Goal: Task Accomplishment & Management: Complete application form

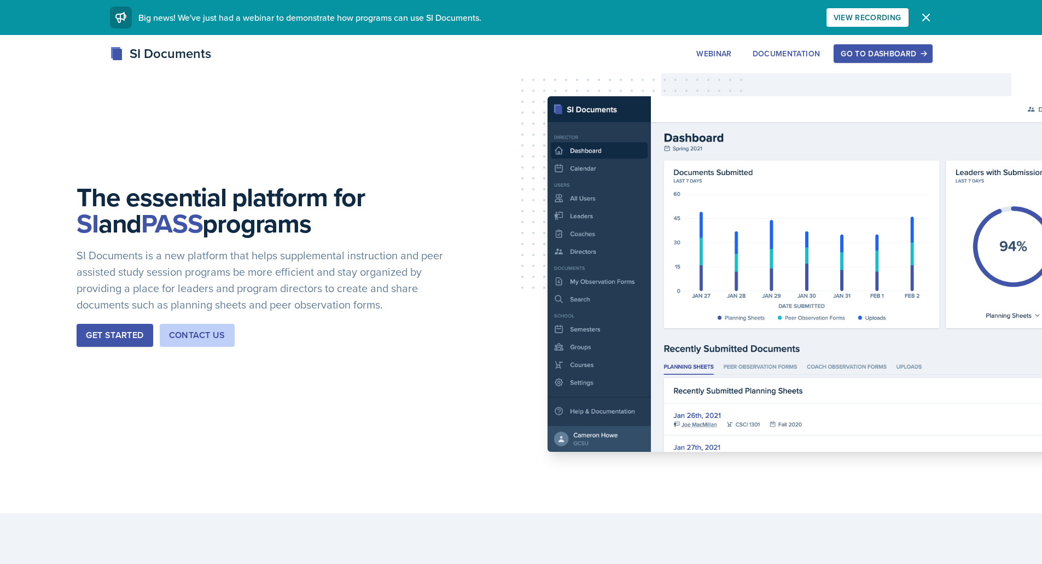
click at [917, 49] on div "Go to Dashboard" at bounding box center [883, 53] width 84 height 9
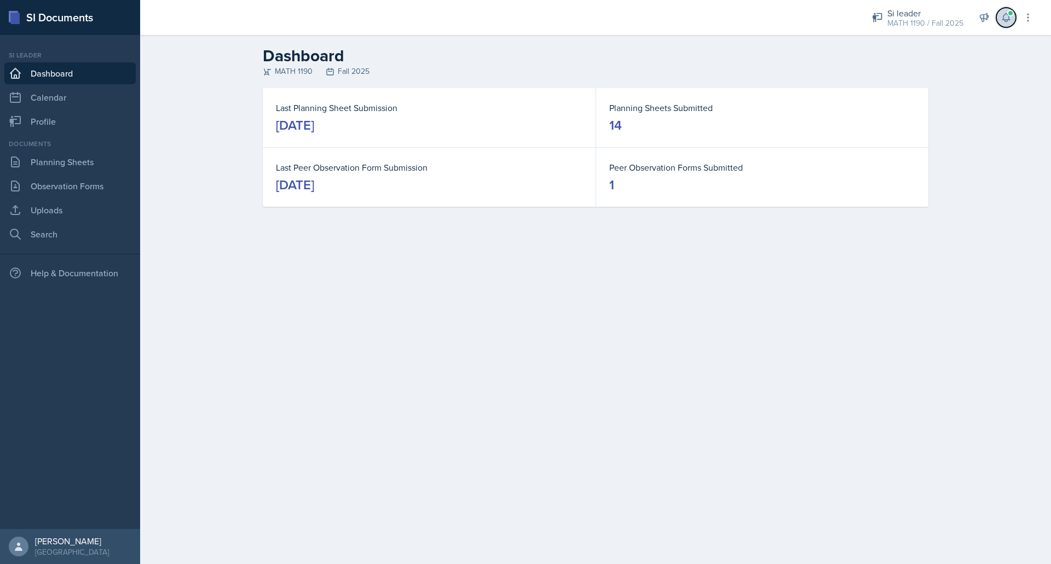
click at [1007, 18] on icon at bounding box center [1005, 17] width 11 height 11
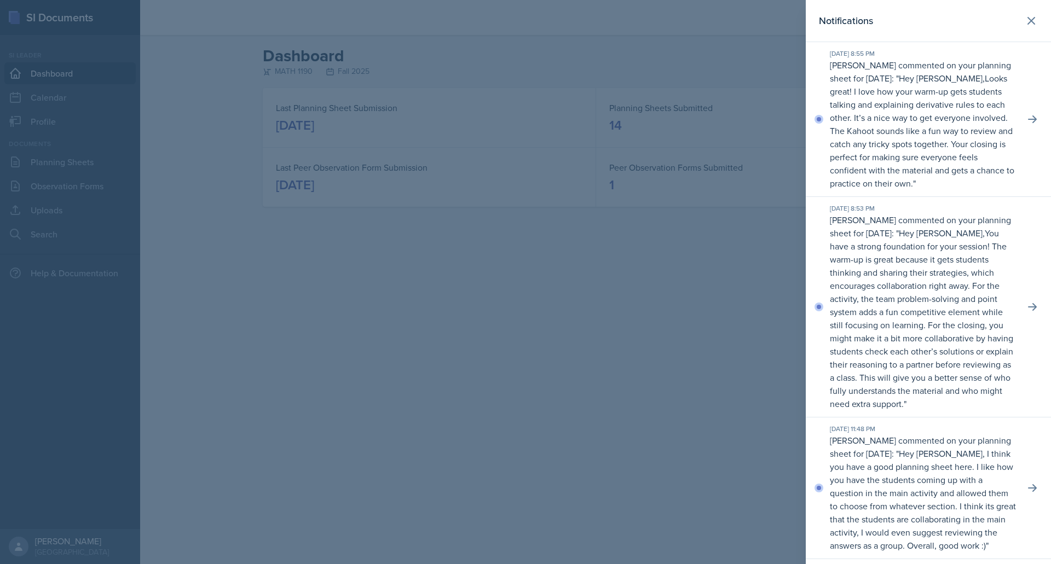
scroll to position [108, 0]
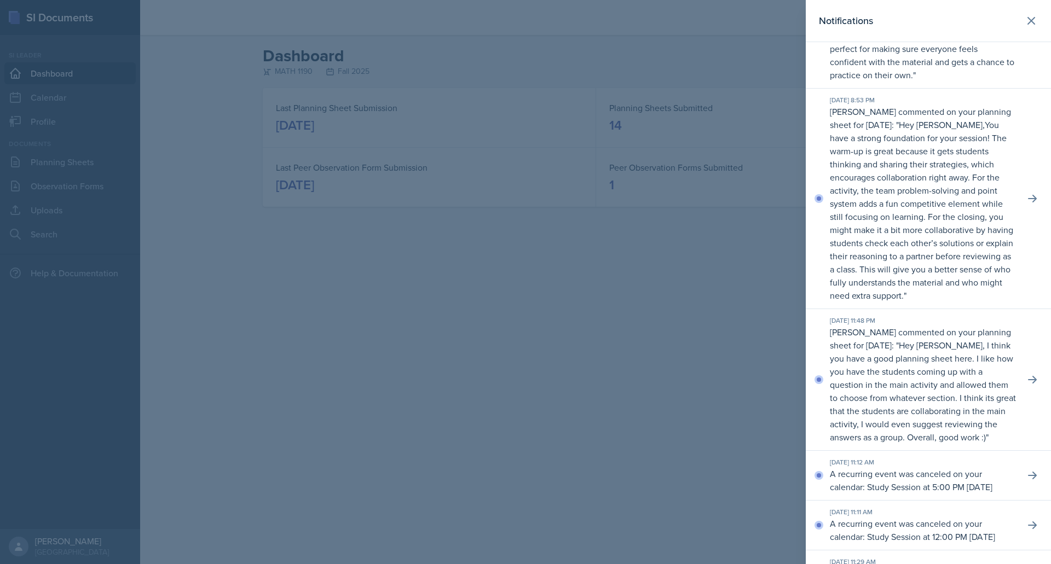
click at [682, 380] on div at bounding box center [525, 282] width 1051 height 564
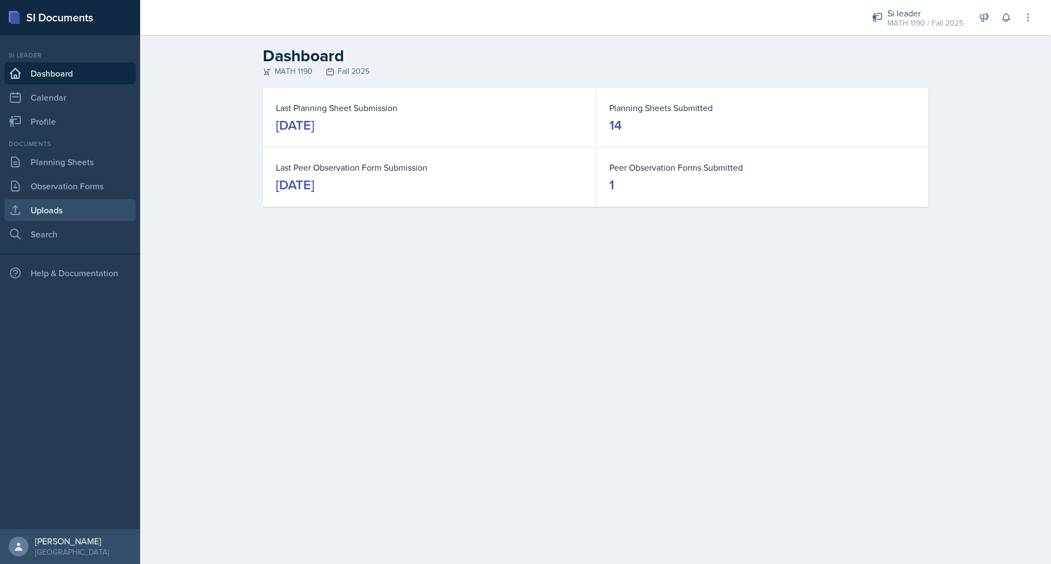
click at [100, 208] on link "Uploads" at bounding box center [69, 210] width 131 height 22
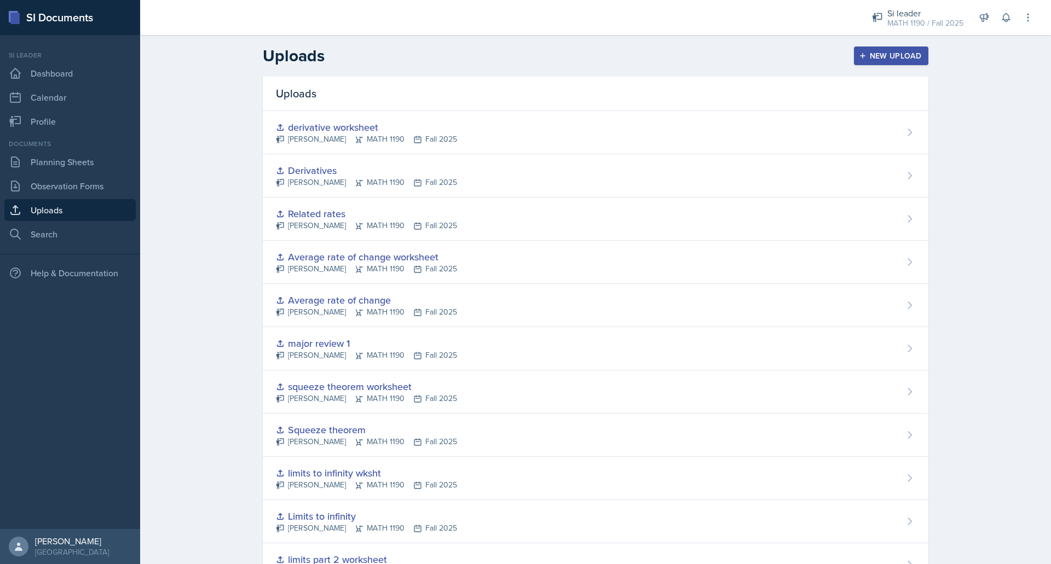
click at [889, 57] on div "New Upload" at bounding box center [891, 55] width 61 height 9
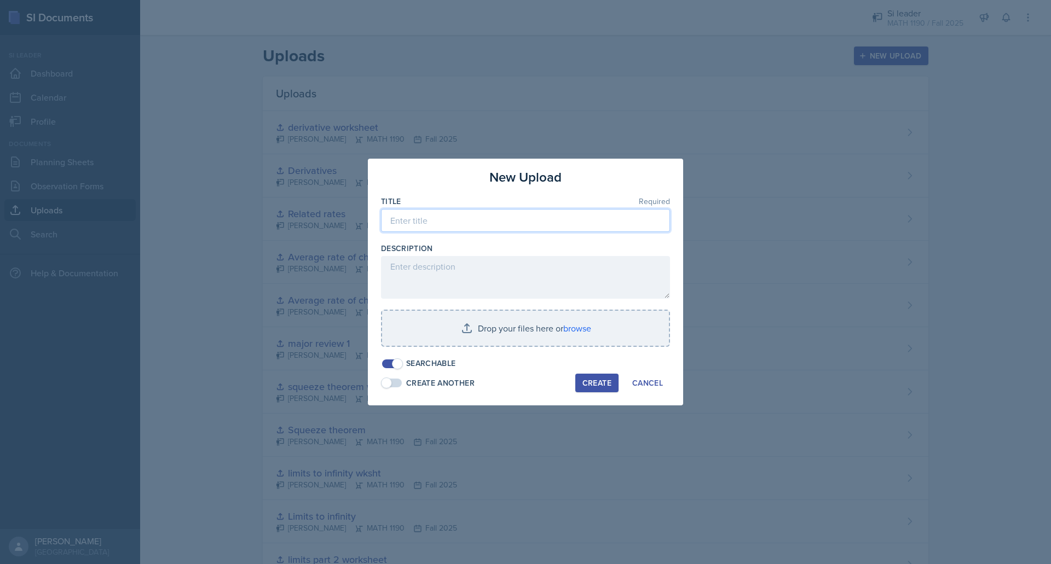
click at [551, 209] on input at bounding box center [525, 220] width 289 height 23
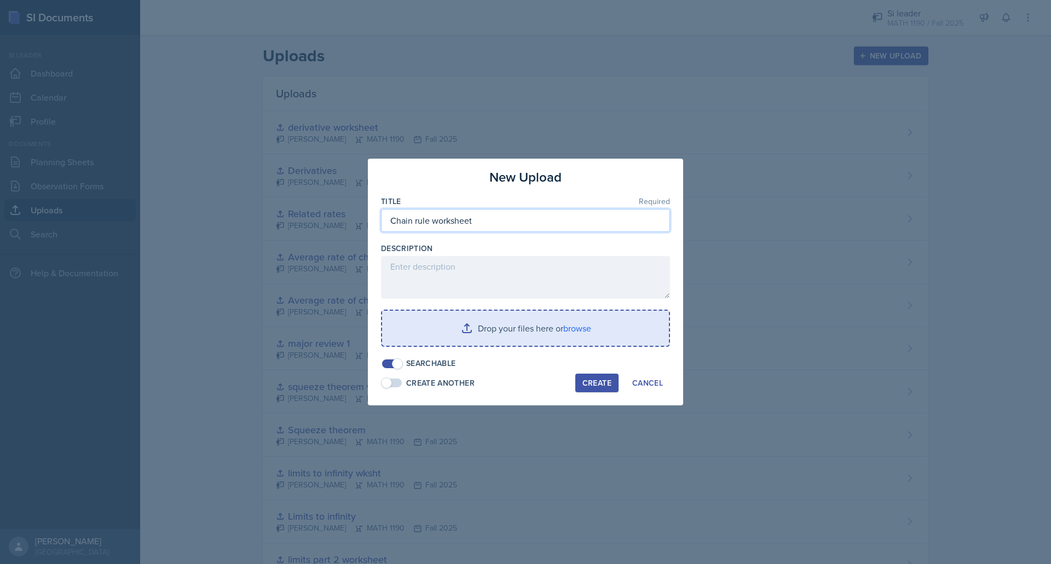
type input "Chain rule worksheet"
click at [503, 332] on input "file" at bounding box center [525, 328] width 287 height 35
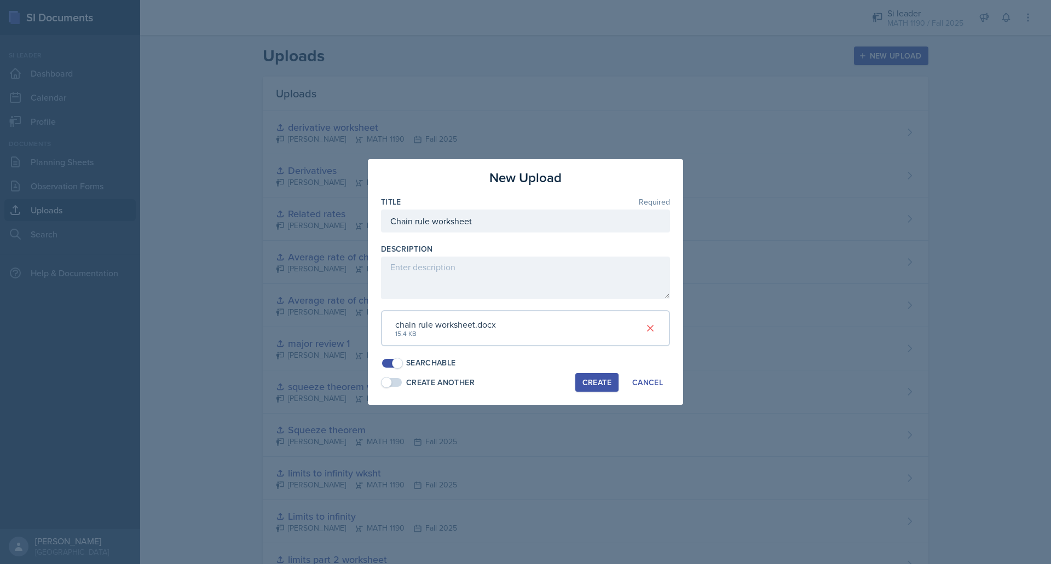
click at [605, 385] on div "Create" at bounding box center [596, 382] width 29 height 9
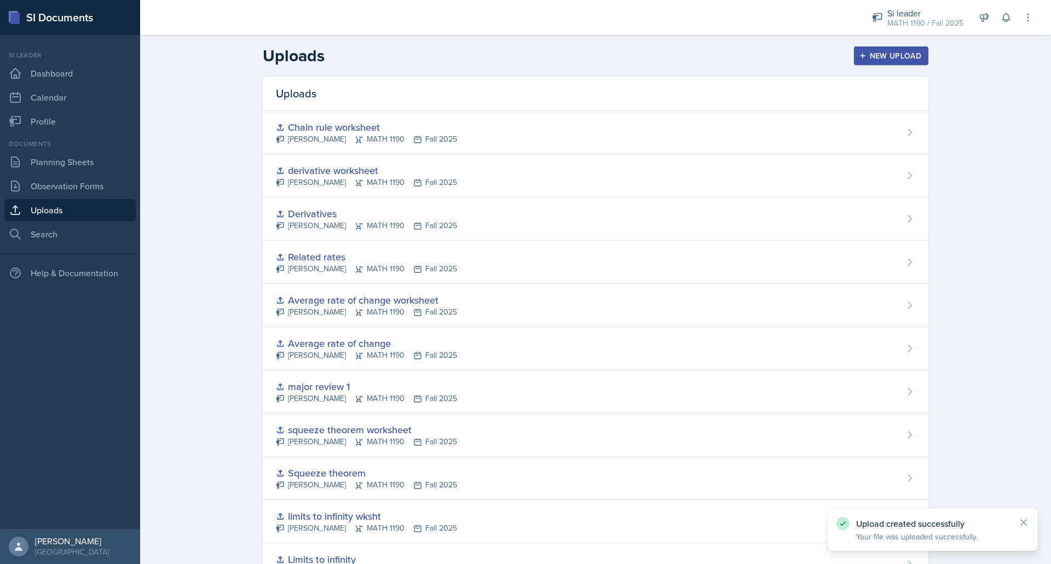
click at [882, 54] on div "New Upload" at bounding box center [891, 55] width 61 height 9
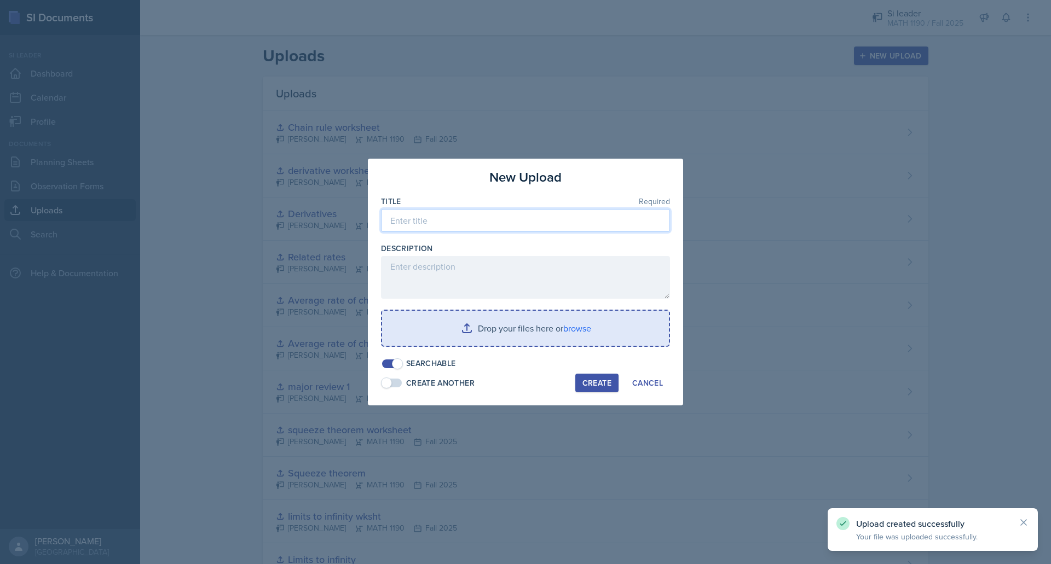
click at [503, 209] on input at bounding box center [525, 220] width 289 height 23
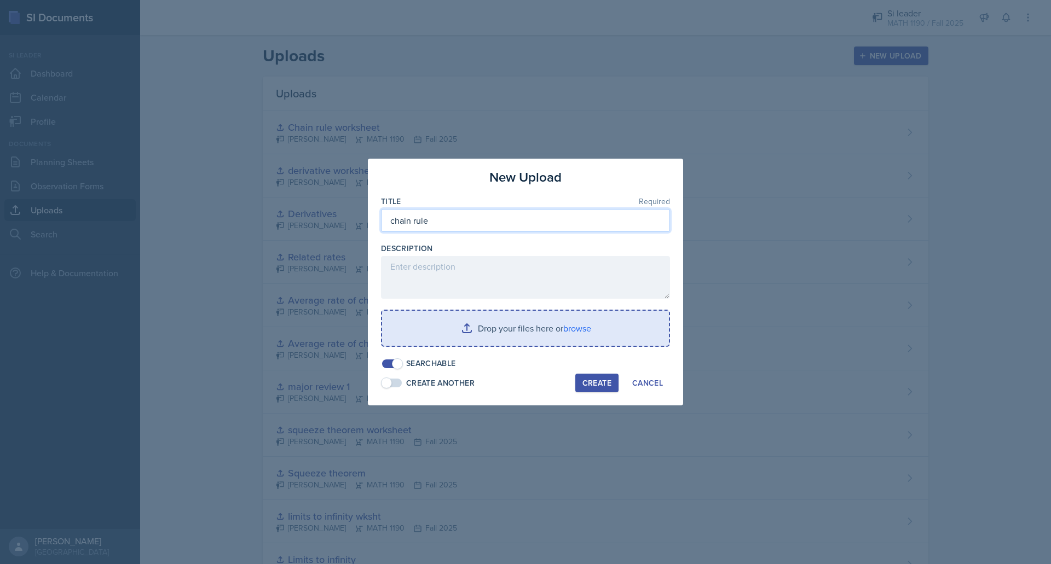
type input "chain rule"
click at [486, 333] on input "file" at bounding box center [525, 328] width 287 height 35
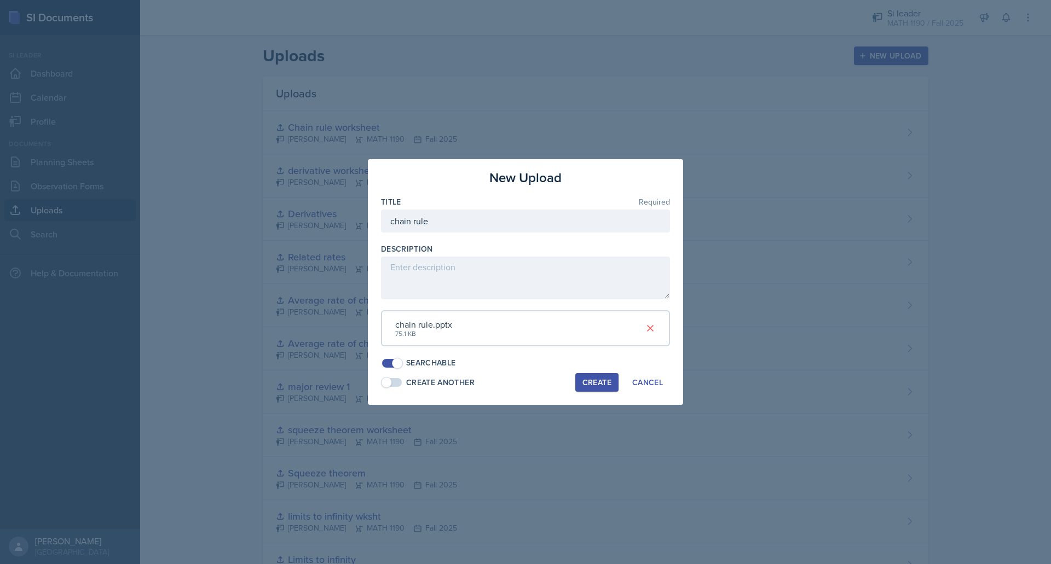
click at [598, 381] on div "Create" at bounding box center [596, 382] width 29 height 9
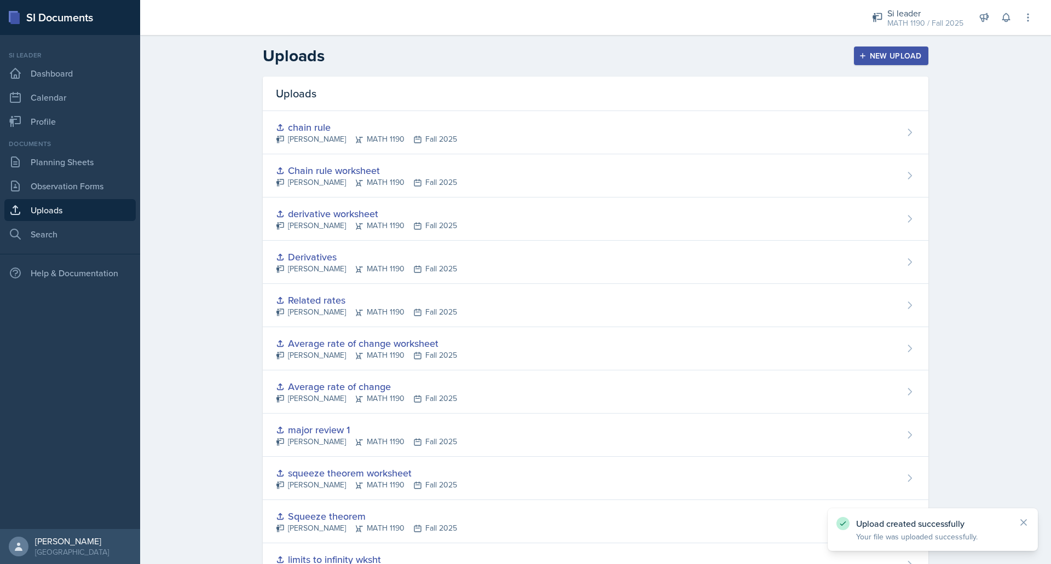
click at [874, 60] on div "New Upload" at bounding box center [891, 55] width 61 height 9
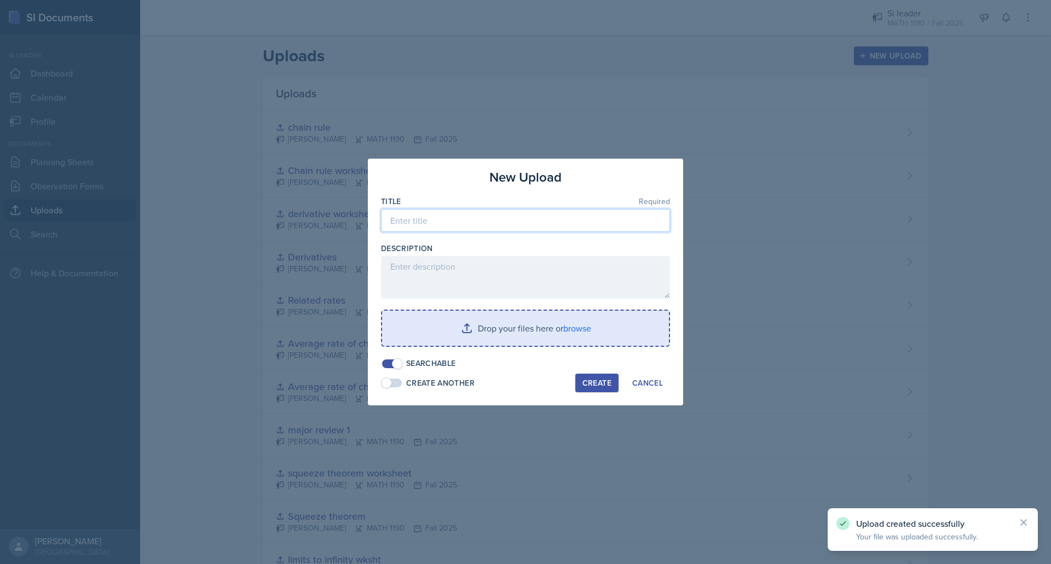
click at [538, 222] on input at bounding box center [525, 220] width 289 height 23
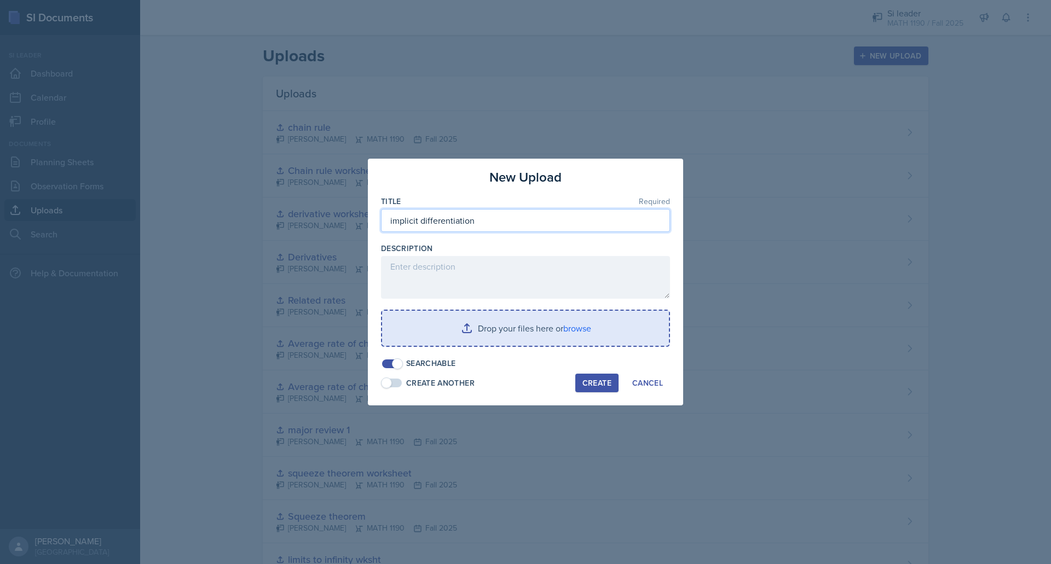
type input "implicit differentiation"
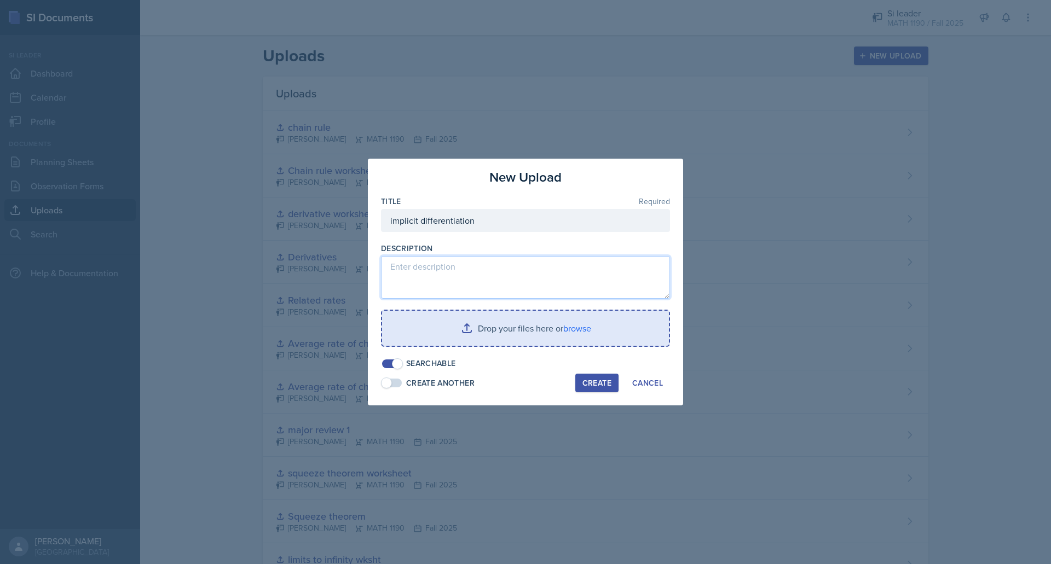
click at [486, 282] on textarea at bounding box center [525, 277] width 289 height 43
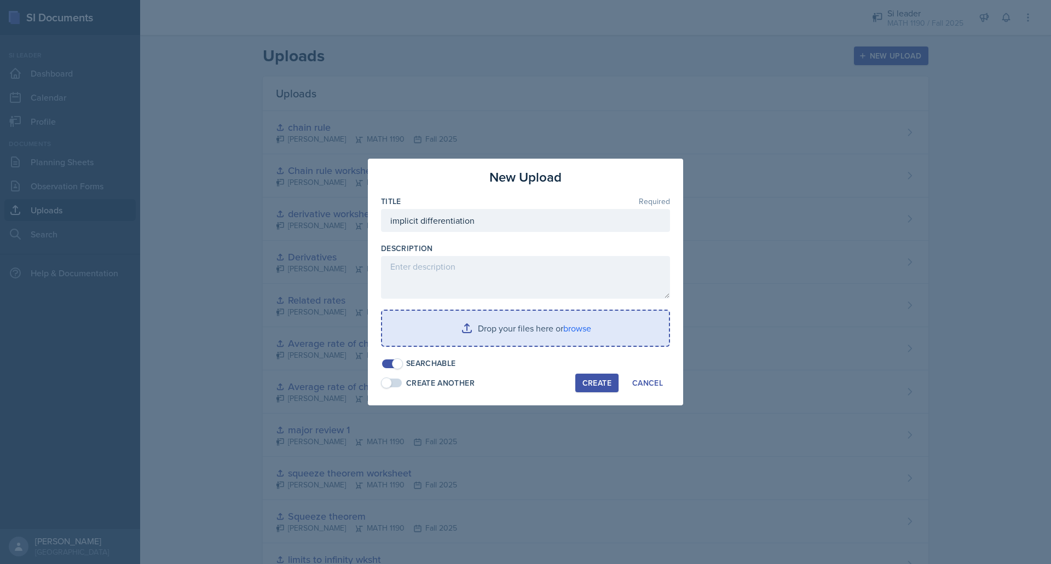
click at [537, 331] on input "file" at bounding box center [525, 328] width 287 height 35
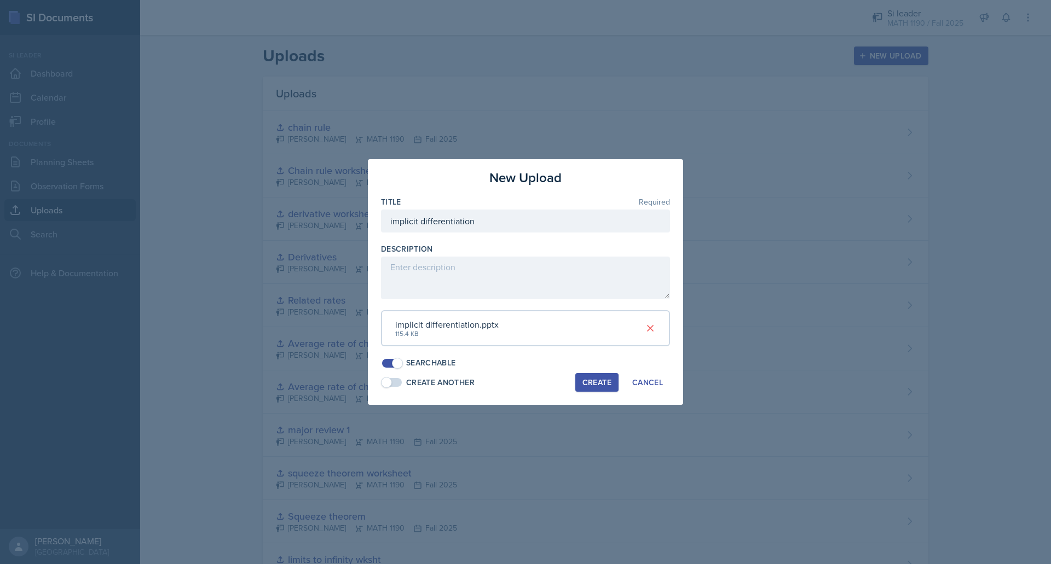
click at [590, 385] on div "Create" at bounding box center [596, 382] width 29 height 9
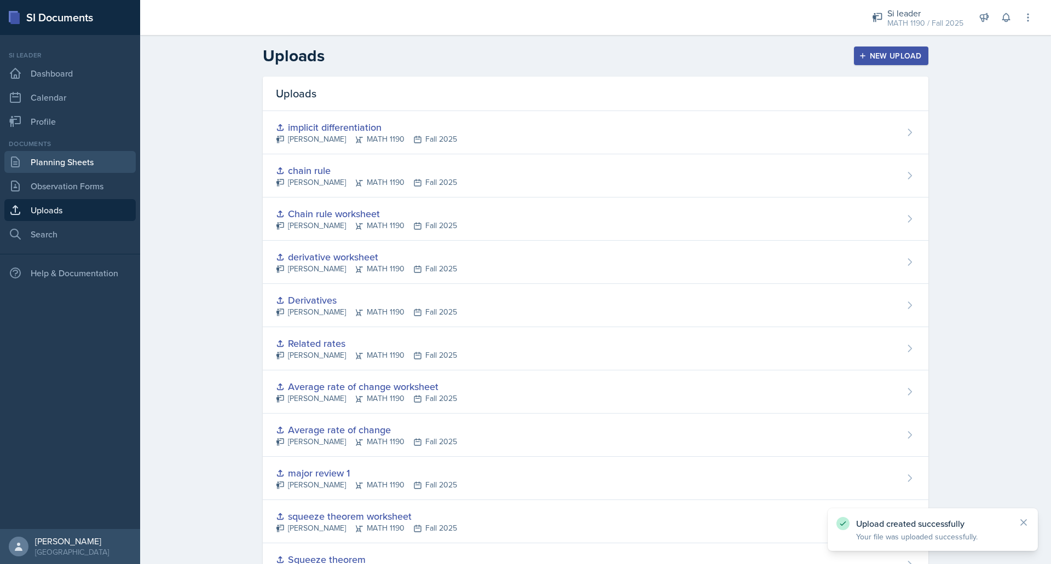
click at [82, 158] on link "Planning Sheets" at bounding box center [69, 162] width 131 height 22
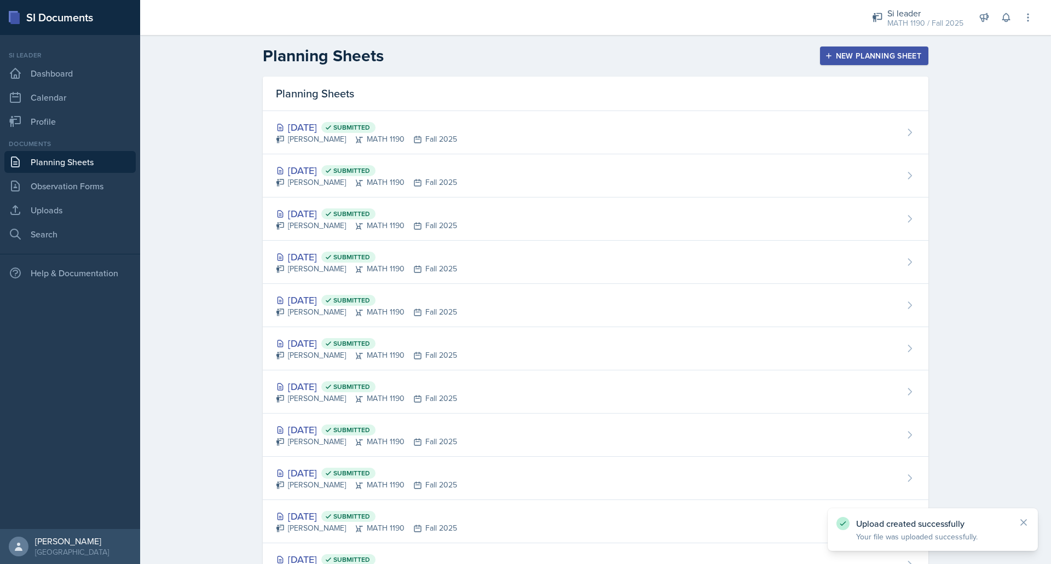
click at [848, 72] on header "Planning Sheets New Planning Sheet" at bounding box center [595, 56] width 911 height 42
click at [842, 49] on button "New Planning Sheet" at bounding box center [874, 56] width 108 height 19
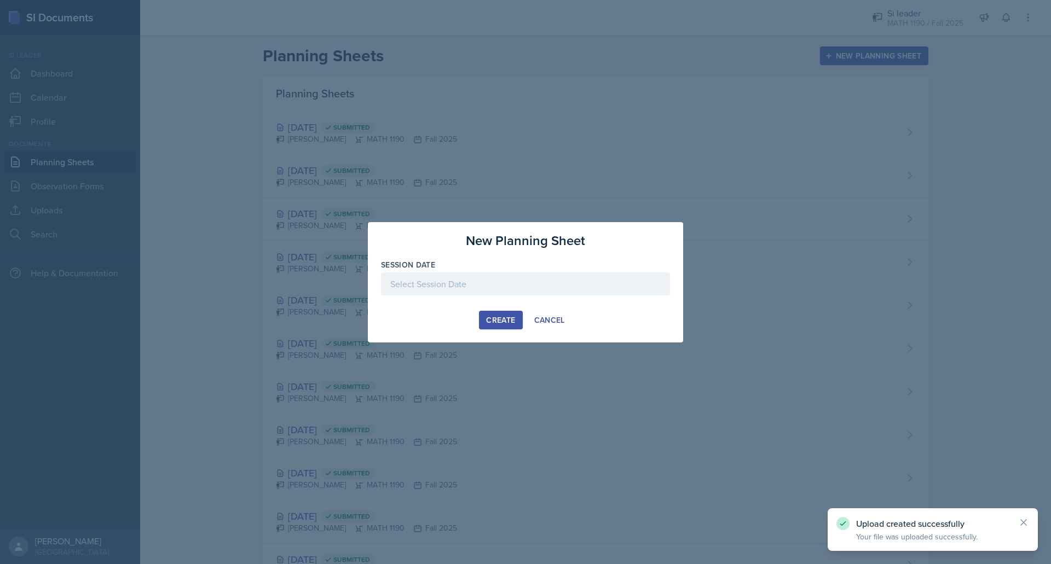
click at [557, 291] on div at bounding box center [525, 284] width 289 height 23
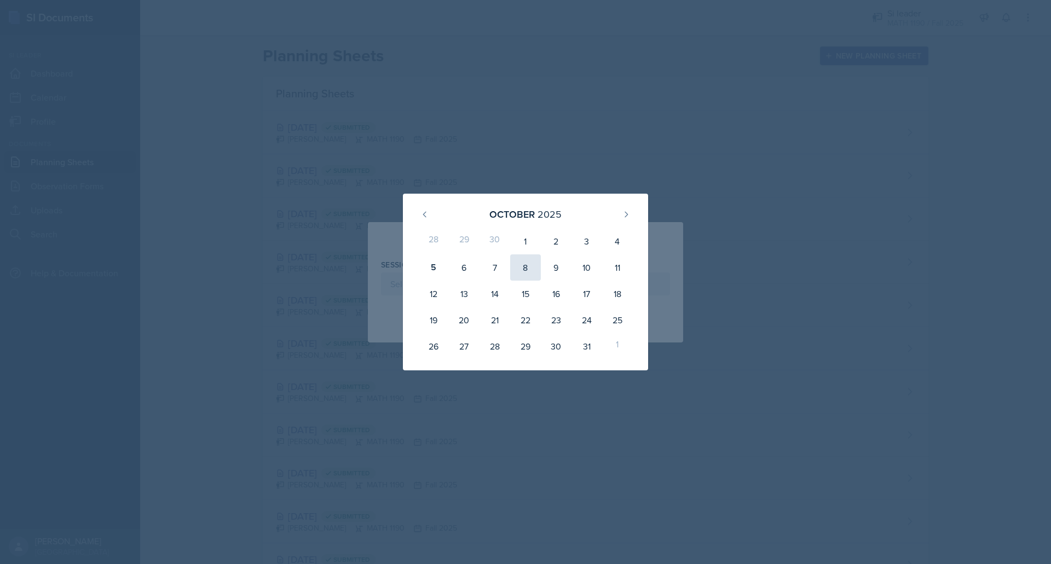
click at [525, 274] on div "8" at bounding box center [525, 267] width 31 height 26
type input "[DATE]"
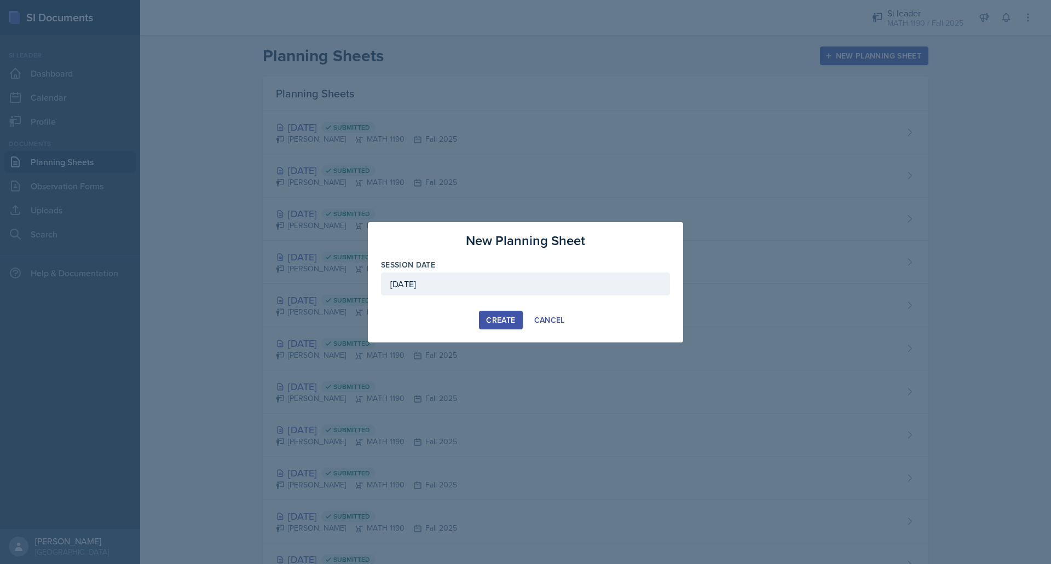
click at [504, 318] on div "Create" at bounding box center [500, 320] width 29 height 9
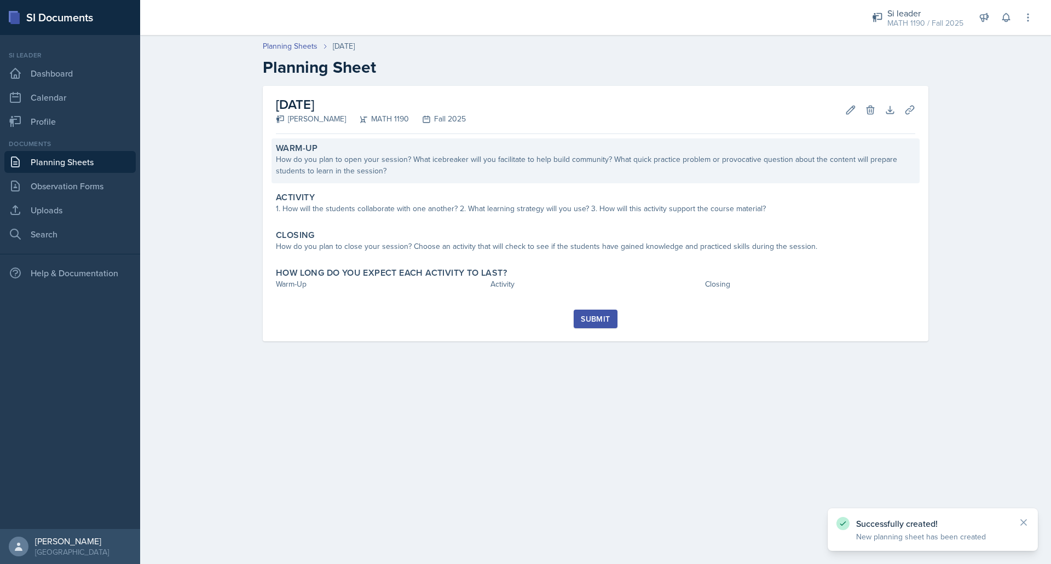
click at [448, 179] on div "Warm-Up How do you plan to open your session? What icebreaker will you facilita…" at bounding box center [595, 160] width 648 height 45
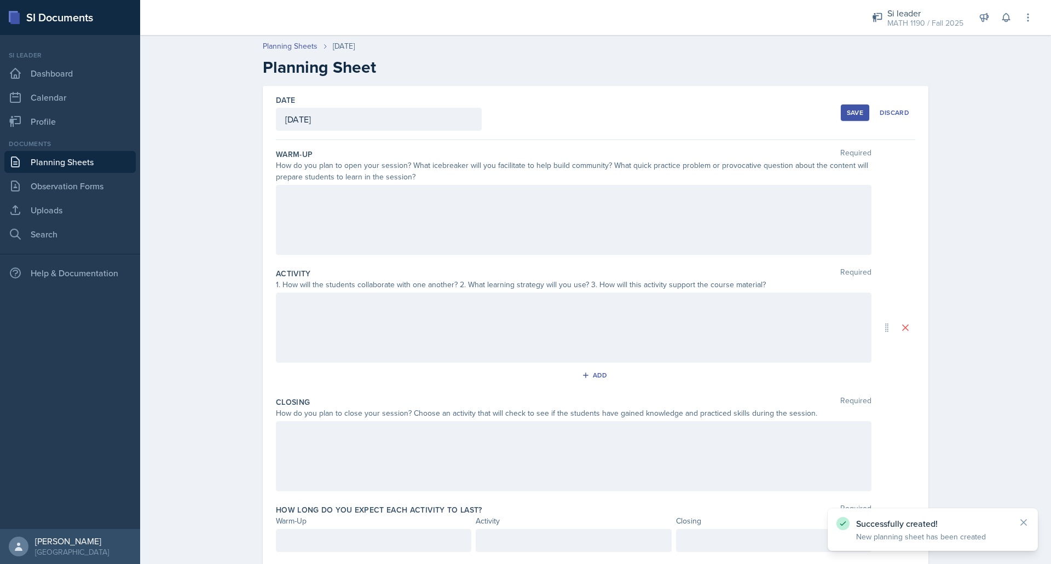
click at [428, 209] on div at bounding box center [573, 220] width 595 height 70
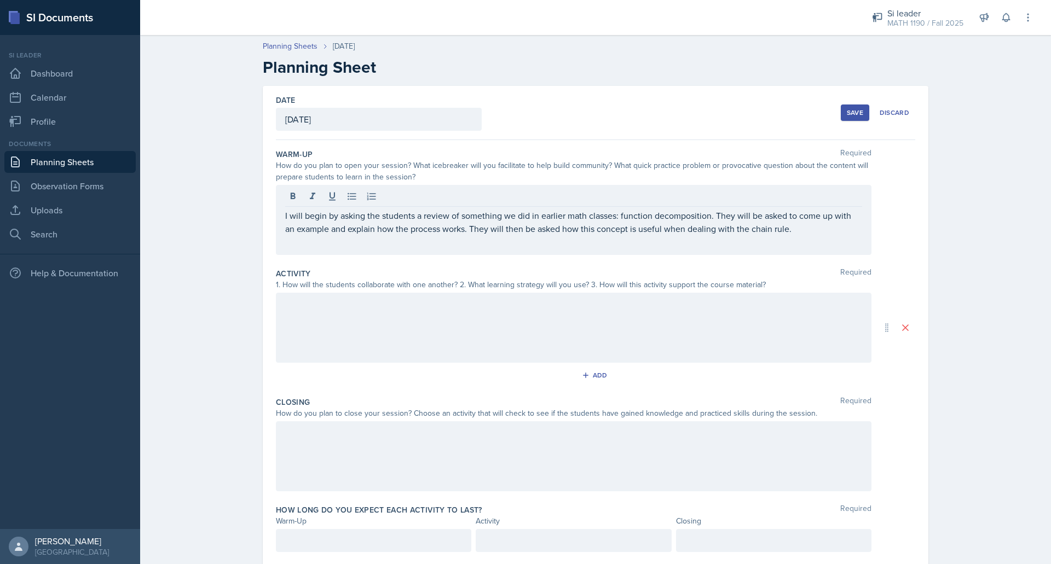
click at [325, 326] on div at bounding box center [573, 328] width 595 height 70
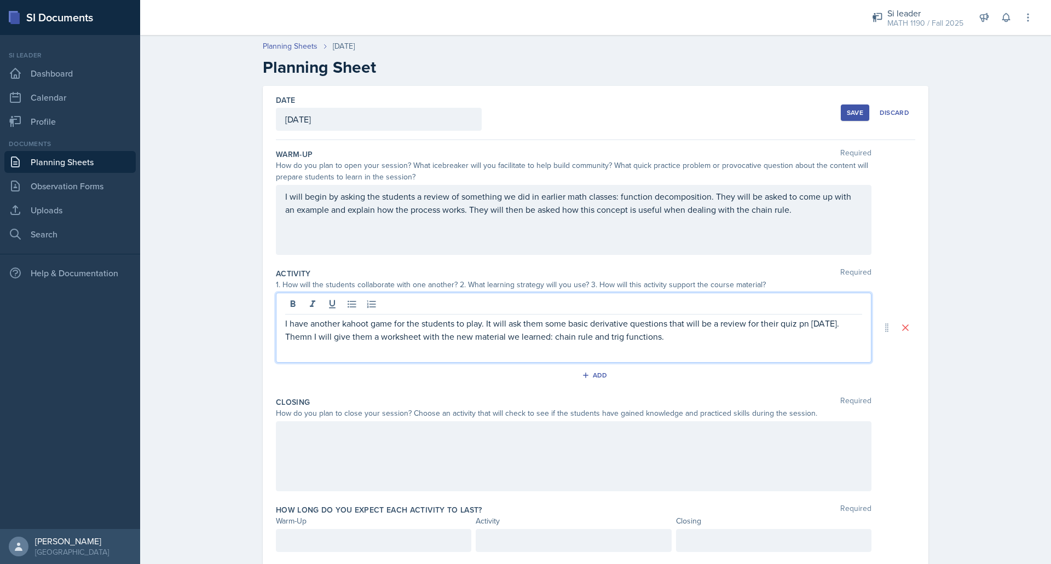
click at [297, 336] on p "I have another kahoot game for the students to play. It will ask them some basi…" at bounding box center [573, 330] width 577 height 26
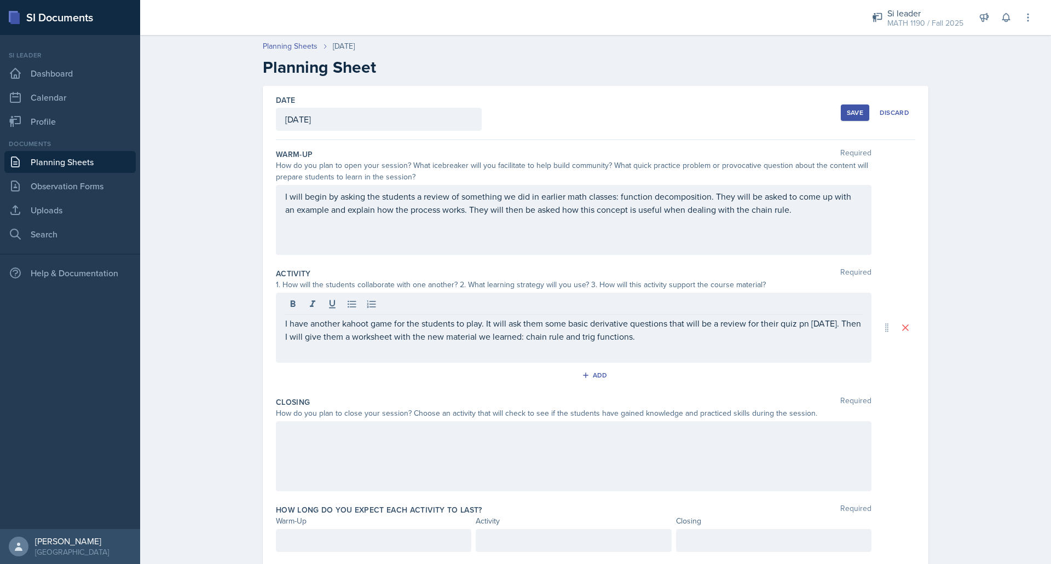
click at [388, 424] on div at bounding box center [573, 456] width 595 height 70
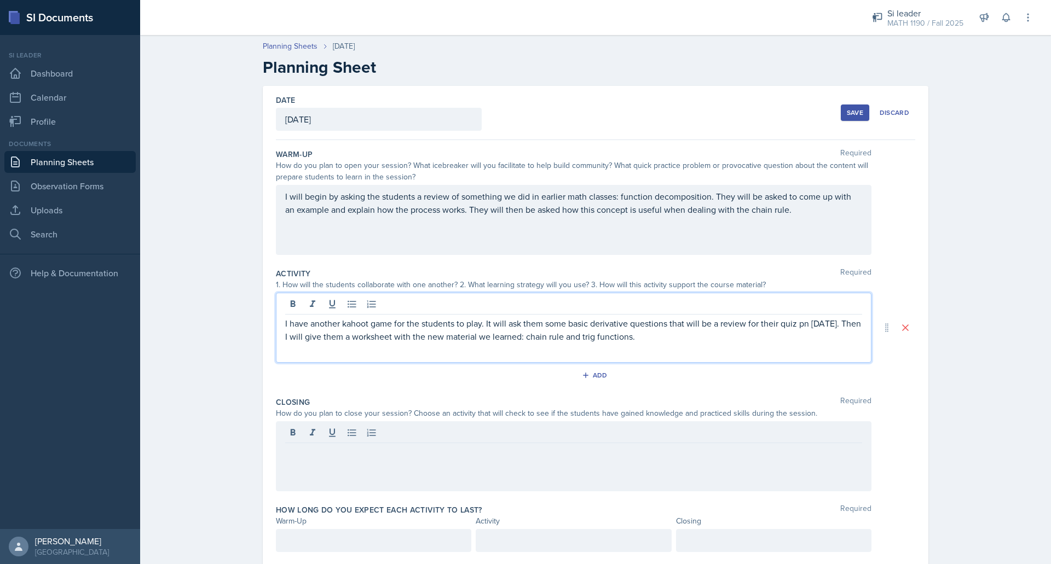
click at [803, 305] on div "I have another kahoot game for the students to play. It will ask them some basi…" at bounding box center [573, 328] width 595 height 70
click at [799, 321] on p "I have another kahoot game for the students to play. It will ask them some basi…" at bounding box center [573, 330] width 577 height 26
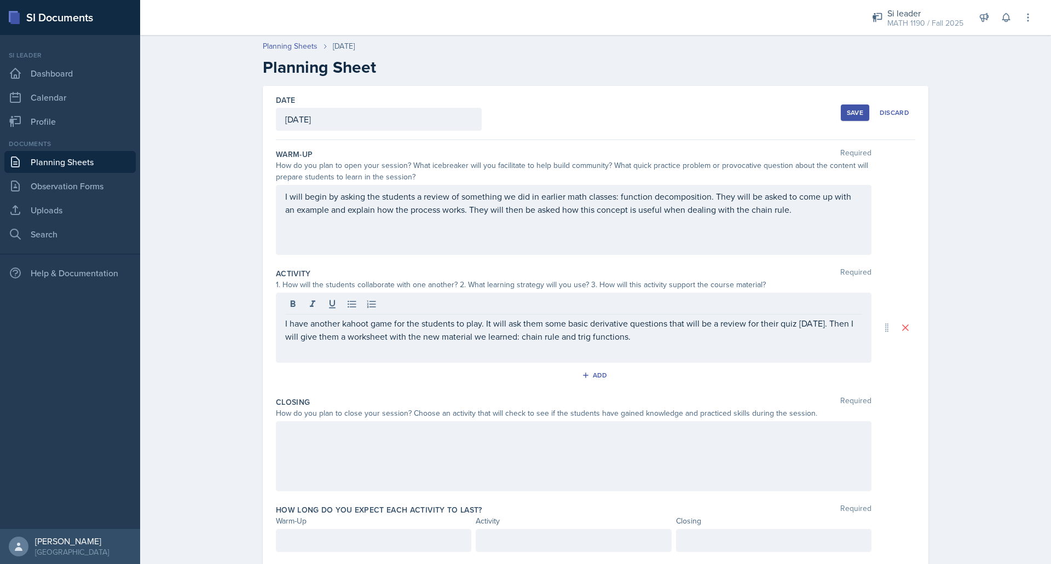
click at [602, 482] on div at bounding box center [573, 456] width 595 height 70
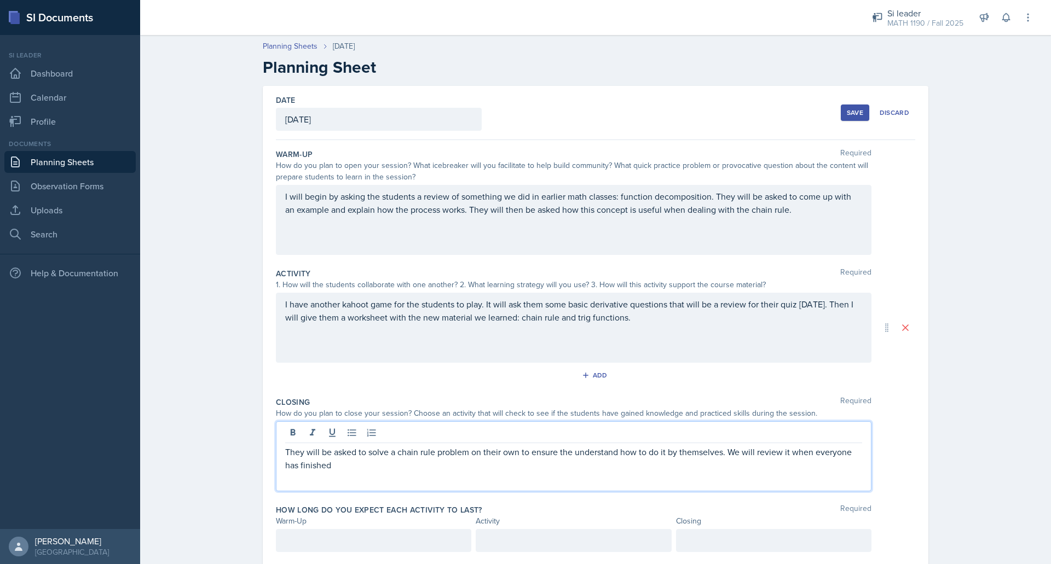
scroll to position [32, 0]
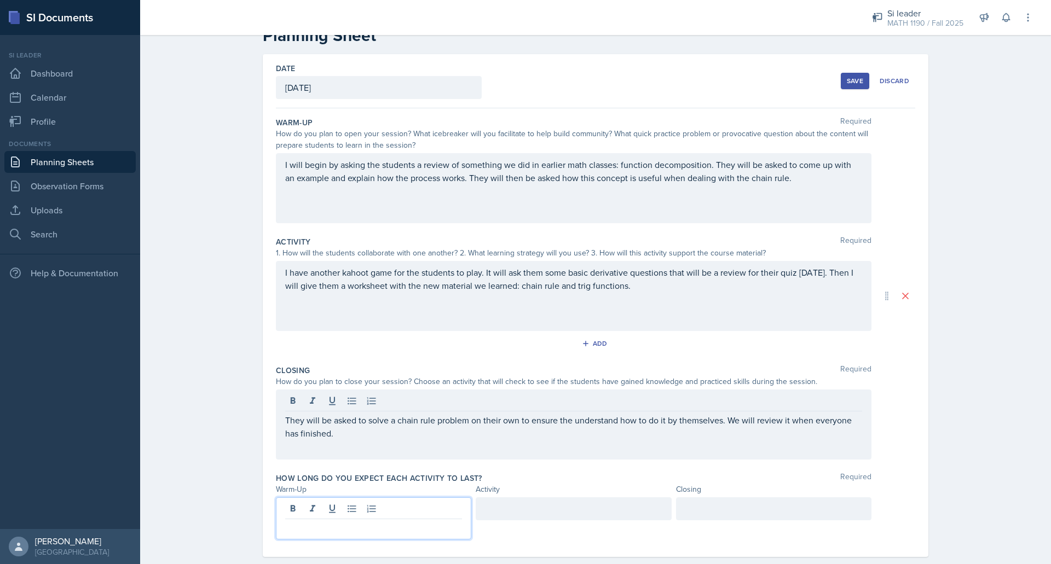
click at [425, 506] on div at bounding box center [373, 518] width 195 height 42
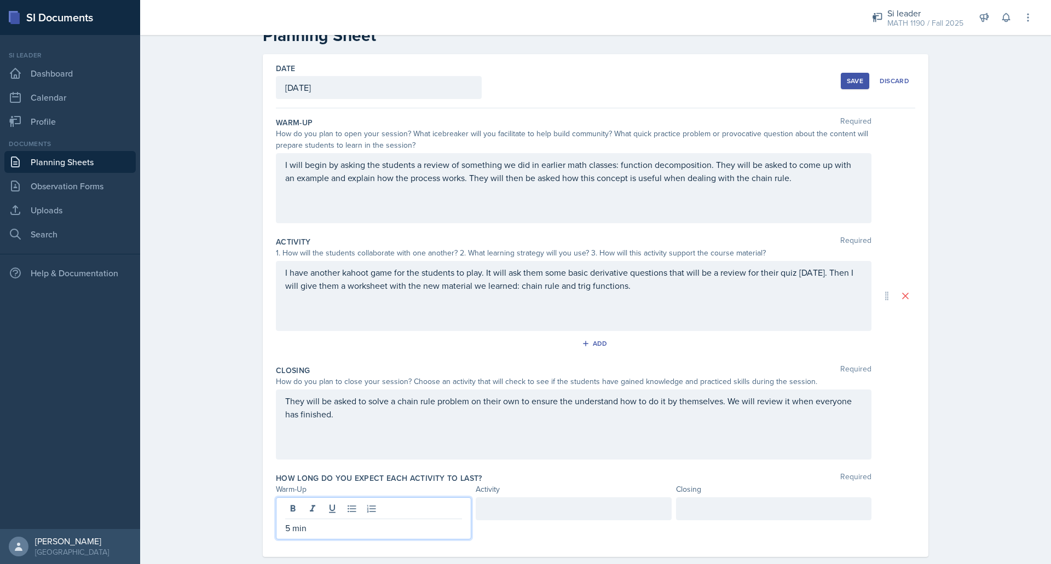
click at [525, 511] on div at bounding box center [573, 508] width 195 height 23
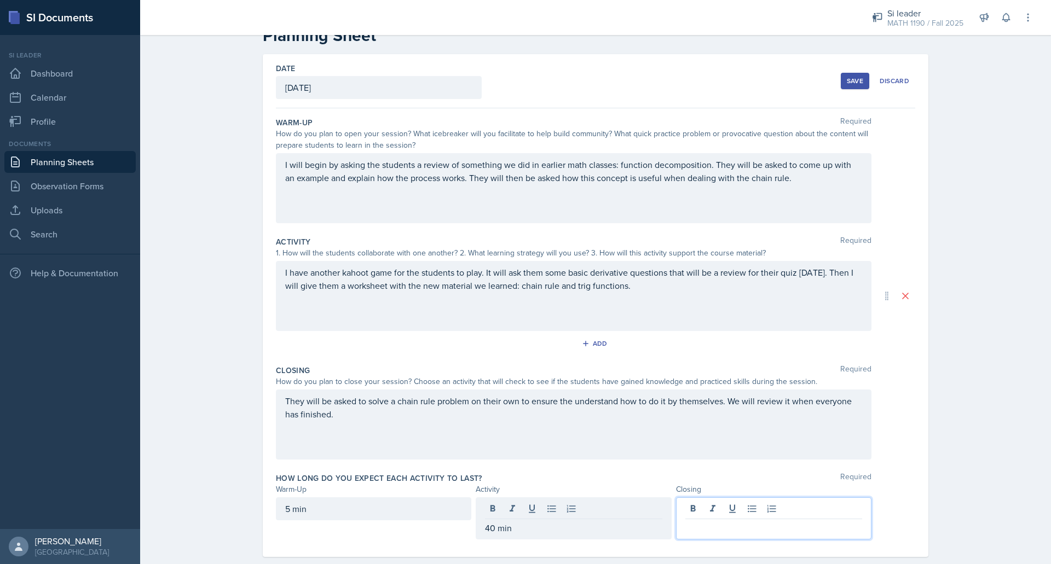
click at [714, 512] on div at bounding box center [773, 518] width 195 height 42
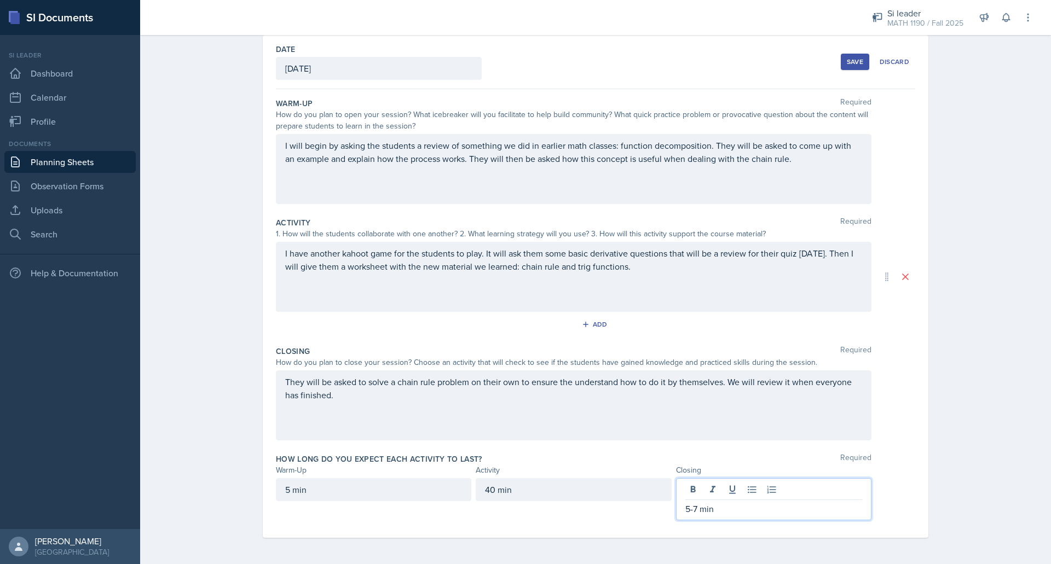
scroll to position [0, 0]
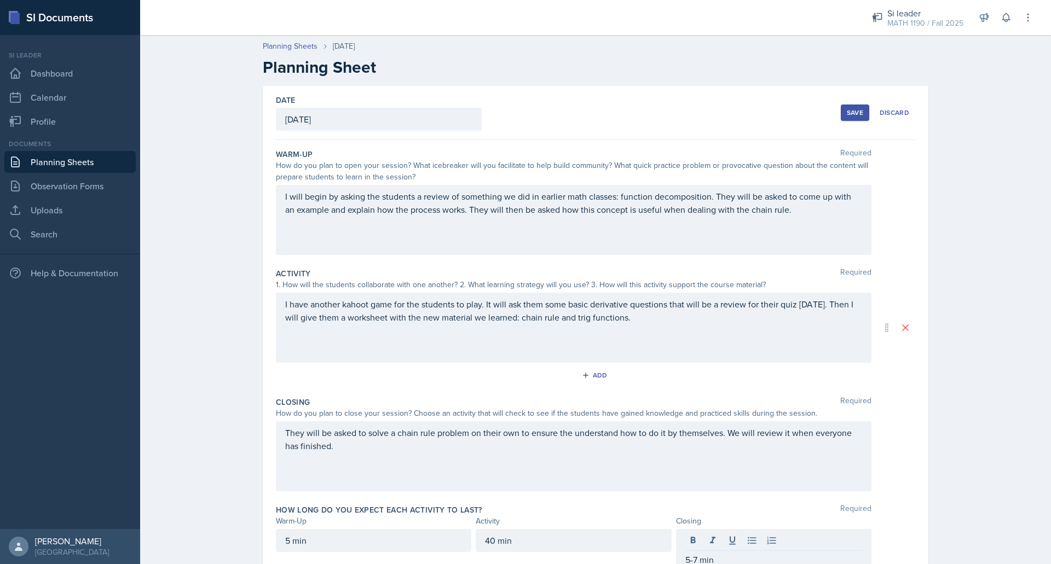
click at [847, 115] on div "Save" at bounding box center [855, 112] width 16 height 9
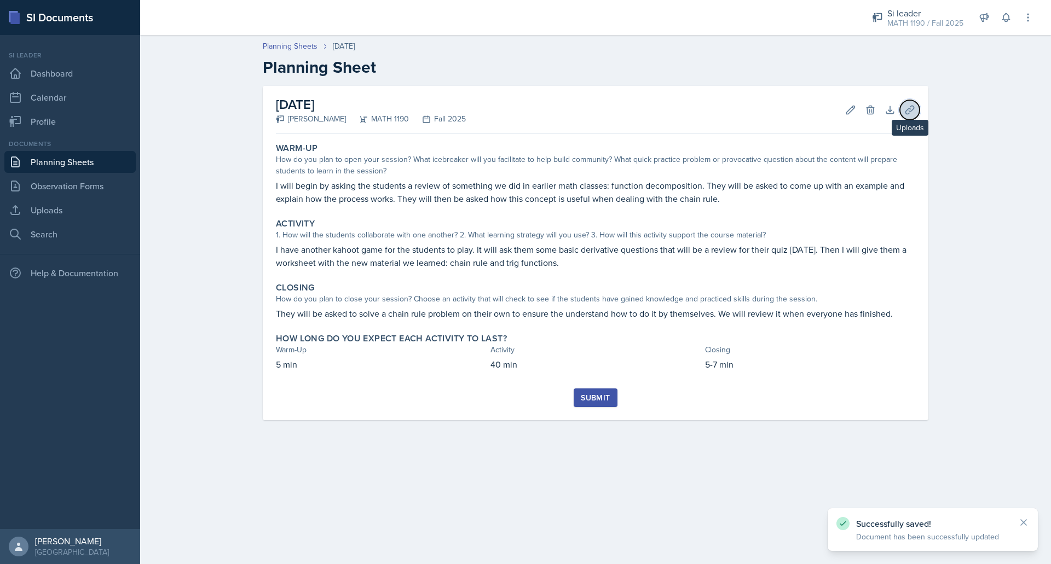
click at [913, 109] on icon at bounding box center [909, 110] width 11 height 11
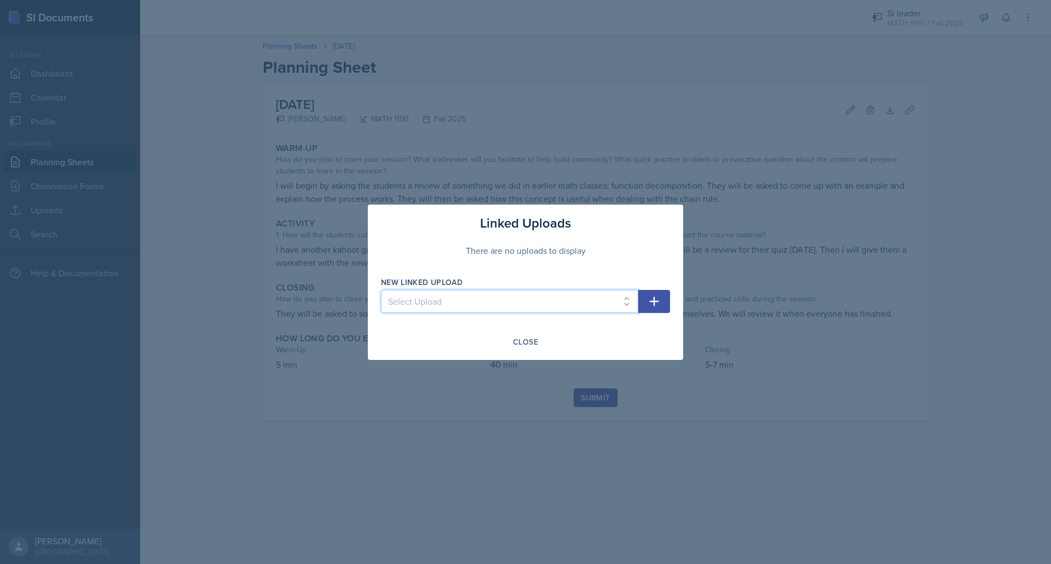
click at [605, 299] on select "Select Upload Mock session prereq powerpoint prereq worksheet limits 1 powerpoi…" at bounding box center [509, 301] width 257 height 23
select select "b42c2ab5-80a2-41ef-988a-35bad258e43d"
click at [381, 290] on select "Select Upload Mock session prereq powerpoint prereq worksheet limits 1 powerpoi…" at bounding box center [509, 301] width 257 height 23
click at [645, 299] on button "button" at bounding box center [654, 301] width 32 height 23
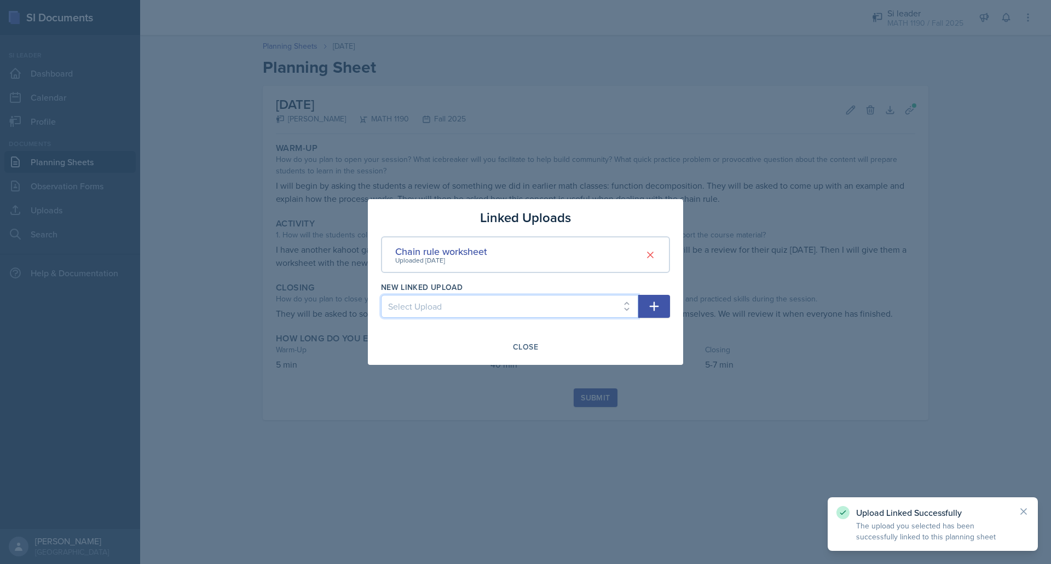
click at [614, 310] on select "Select Upload Mock session prereq powerpoint prereq worksheet limits 1 powerpoi…" at bounding box center [509, 306] width 257 height 23
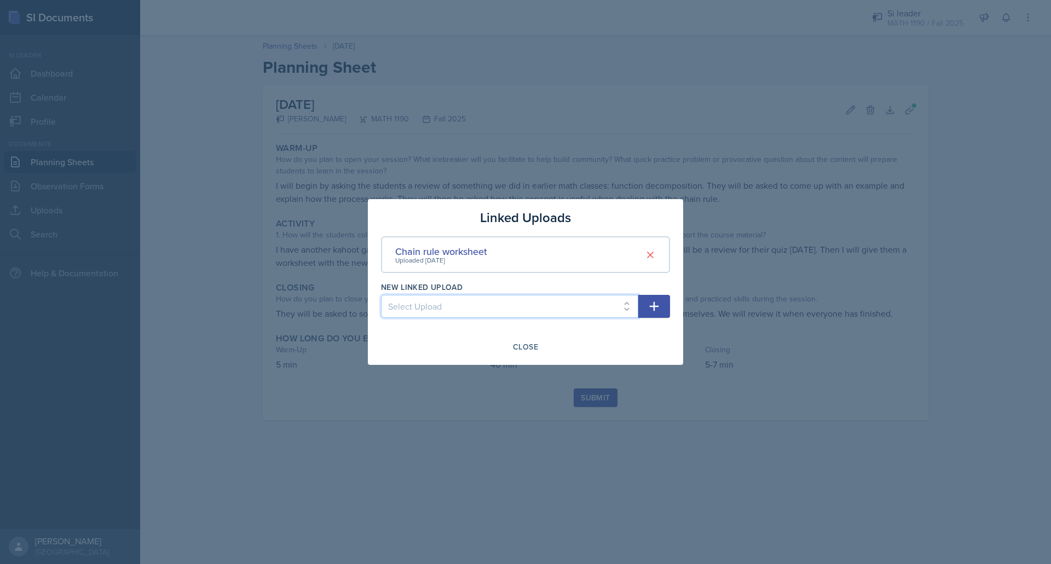
select select "786c6c00-01c3-40e6-8ffe-7dce9baa3700"
click at [381, 295] on select "Select Upload Mock session prereq powerpoint prereq worksheet limits 1 powerpoi…" at bounding box center [509, 306] width 257 height 23
click at [654, 310] on icon "button" at bounding box center [654, 306] width 9 height 9
select select
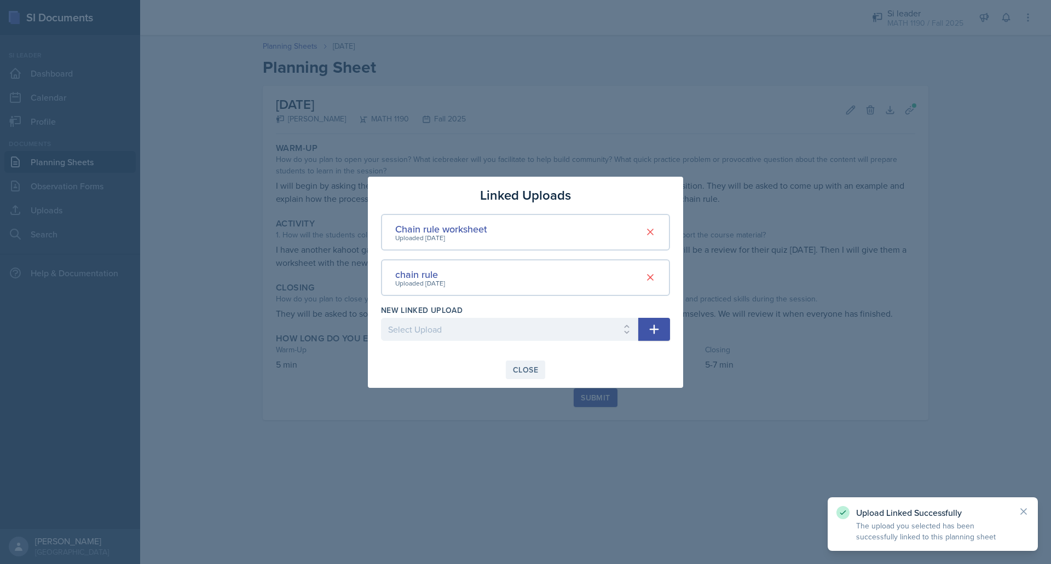
click at [538, 371] on button "Close" at bounding box center [525, 370] width 39 height 19
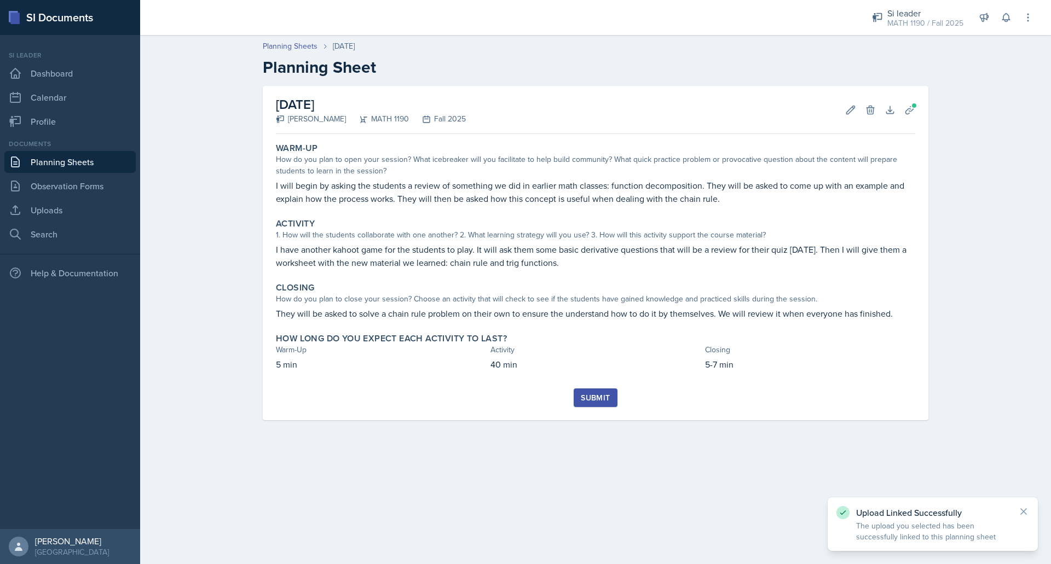
click at [598, 404] on button "Submit" at bounding box center [594, 398] width 43 height 19
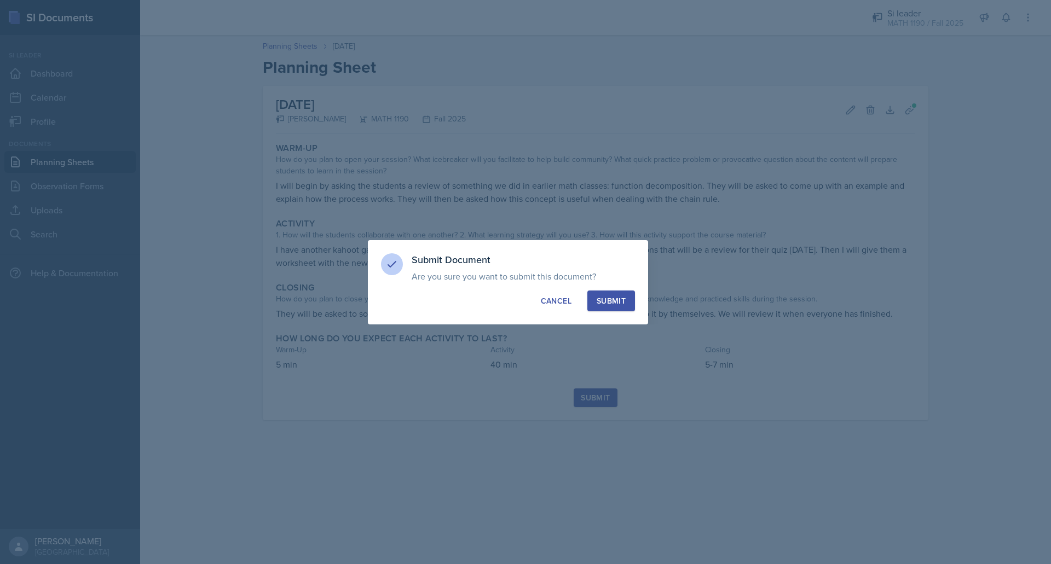
click at [608, 298] on div "Submit" at bounding box center [610, 301] width 29 height 11
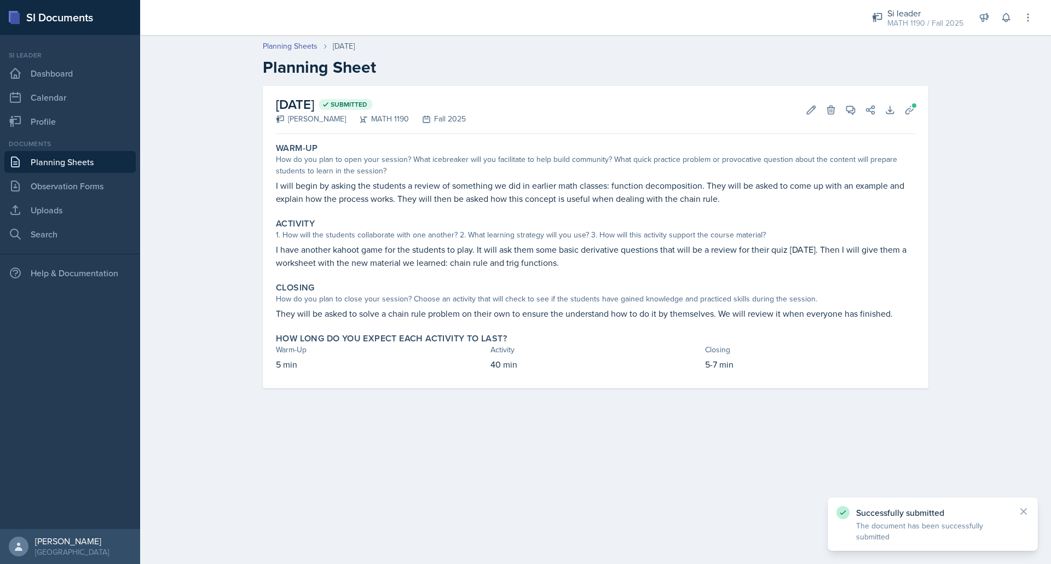
click at [61, 160] on link "Planning Sheets" at bounding box center [69, 162] width 131 height 22
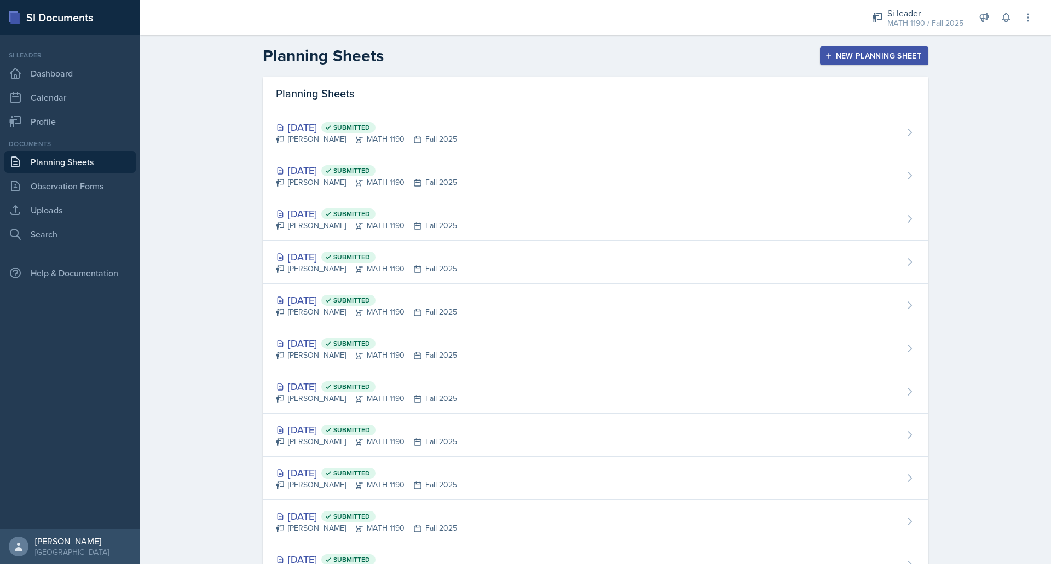
click at [864, 60] on div "New Planning Sheet" at bounding box center [874, 55] width 94 height 9
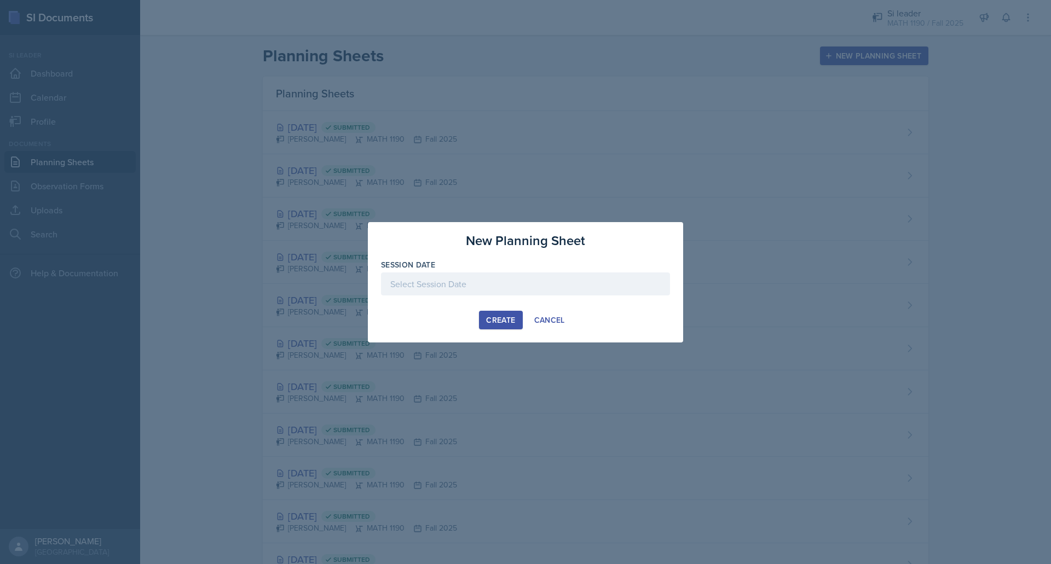
click at [537, 292] on div at bounding box center [525, 284] width 289 height 23
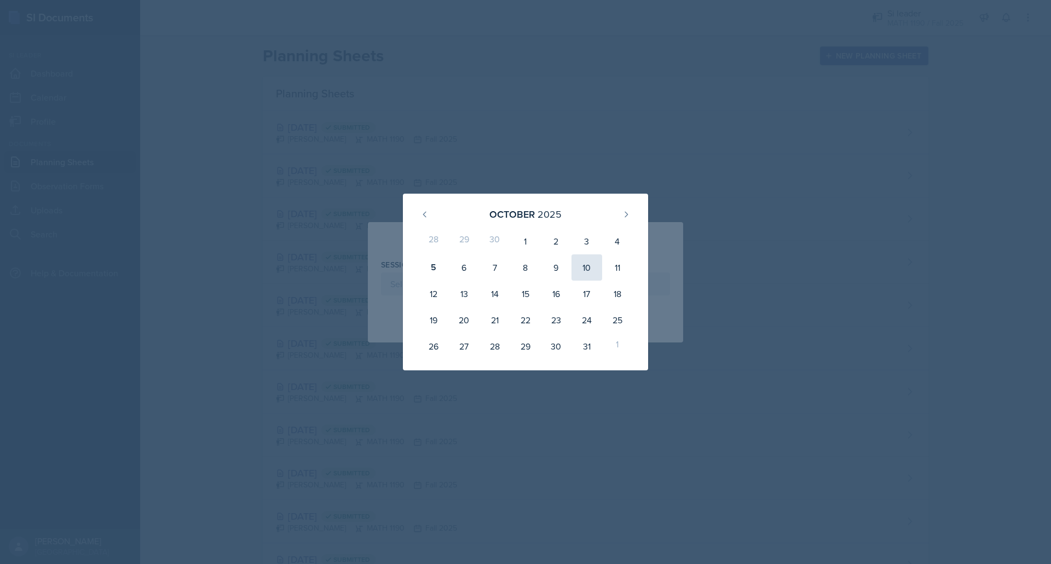
click at [587, 266] on div "10" at bounding box center [586, 267] width 31 height 26
type input "[DATE]"
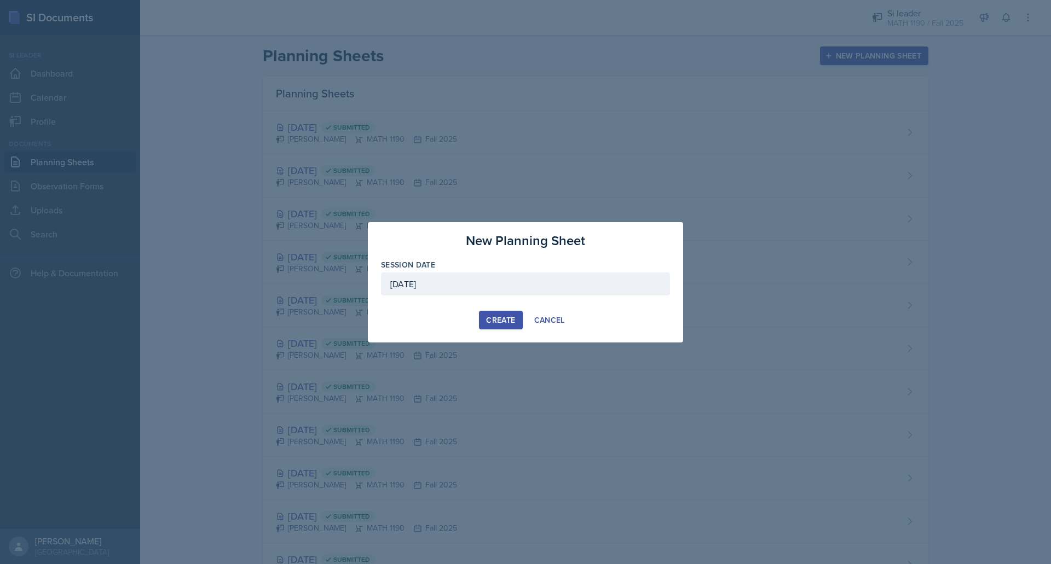
click at [501, 327] on button "Create" at bounding box center [500, 320] width 43 height 19
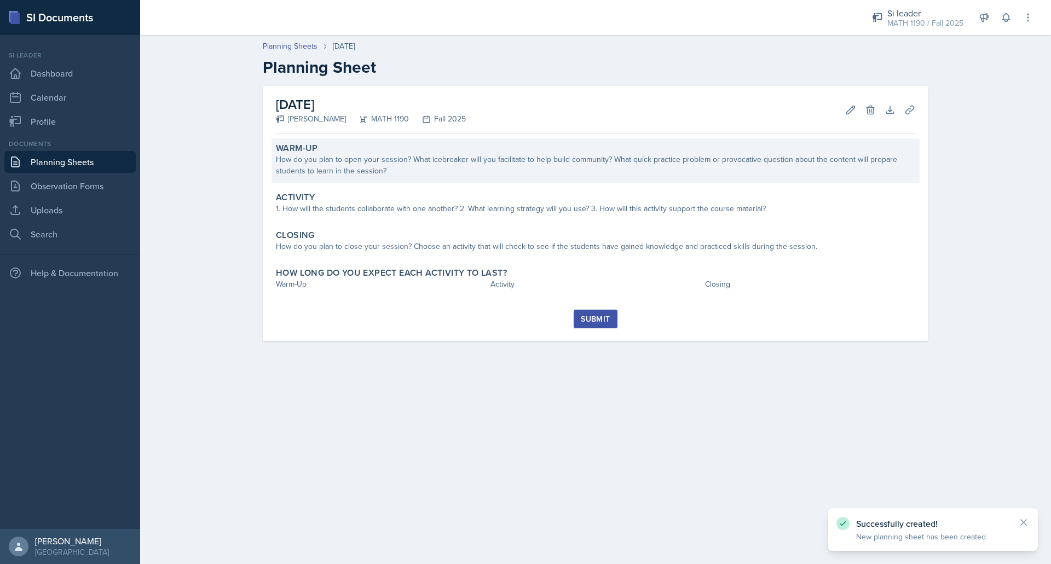
click at [551, 173] on div "How do you plan to open your session? What icebreaker will you facilitate to he…" at bounding box center [595, 165] width 639 height 23
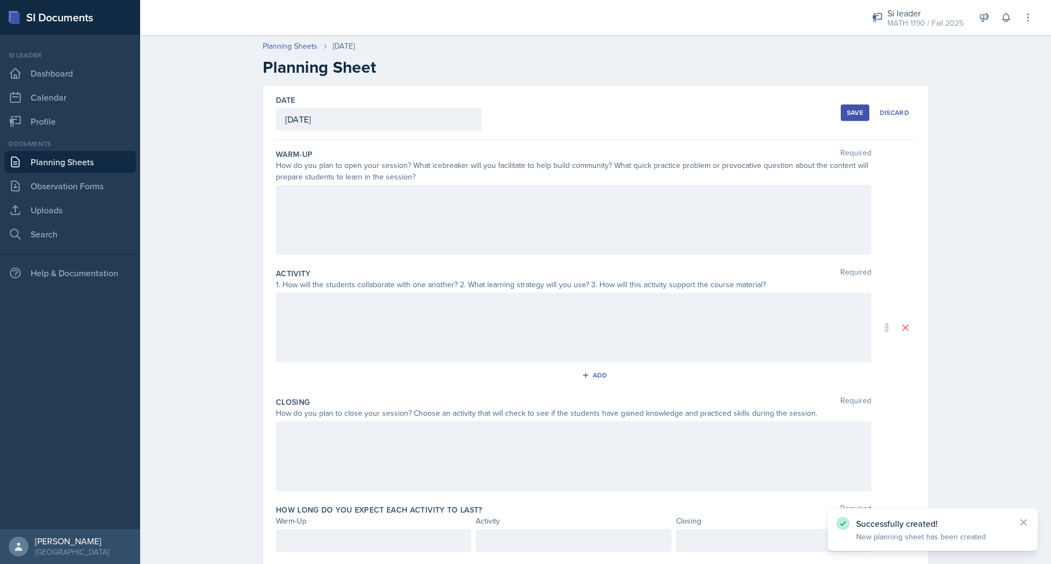
click at [522, 224] on div at bounding box center [573, 220] width 595 height 70
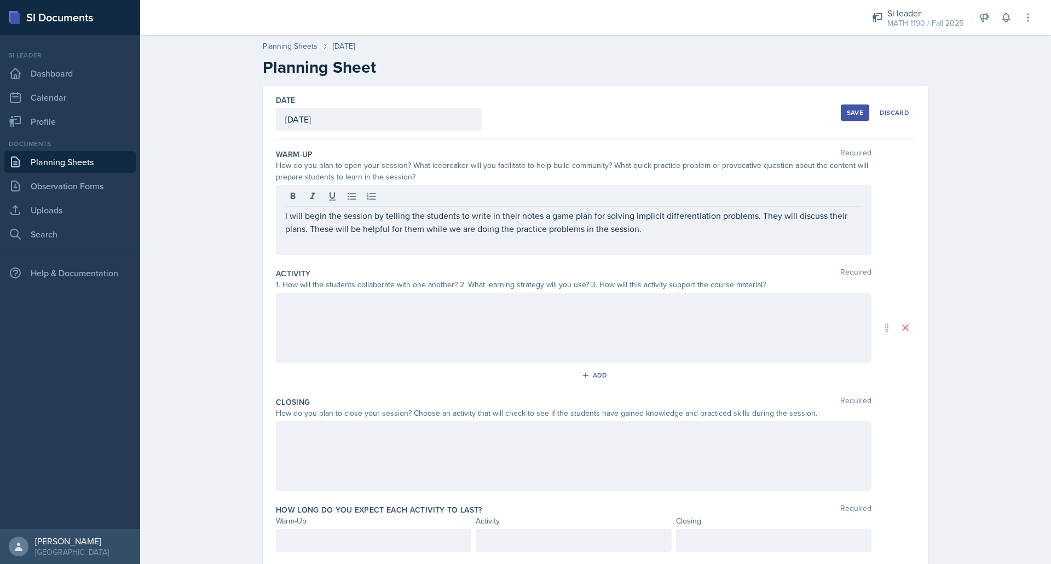
click at [457, 326] on div at bounding box center [573, 328] width 595 height 70
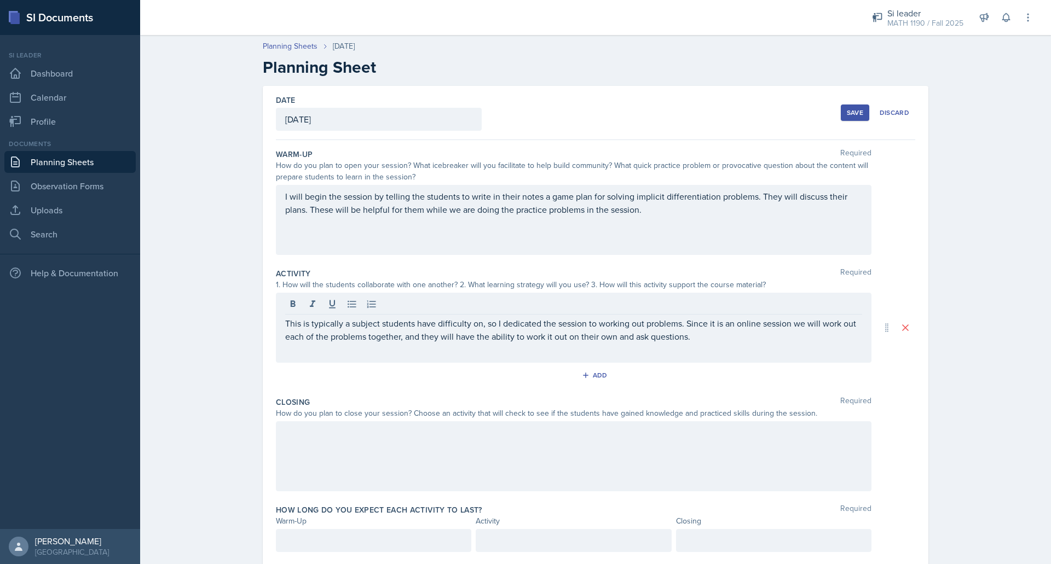
click at [332, 441] on div at bounding box center [573, 456] width 595 height 70
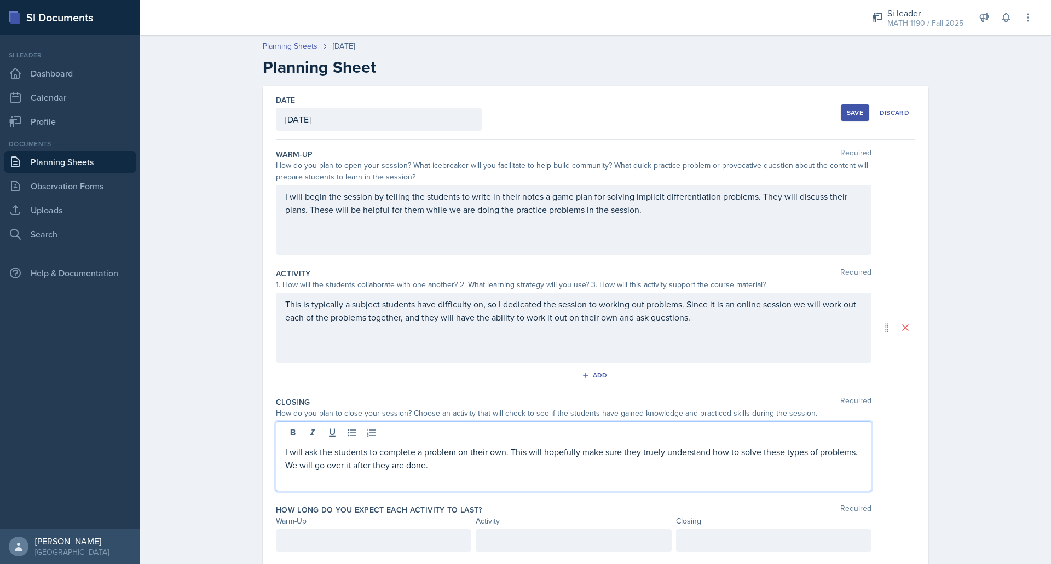
scroll to position [32, 0]
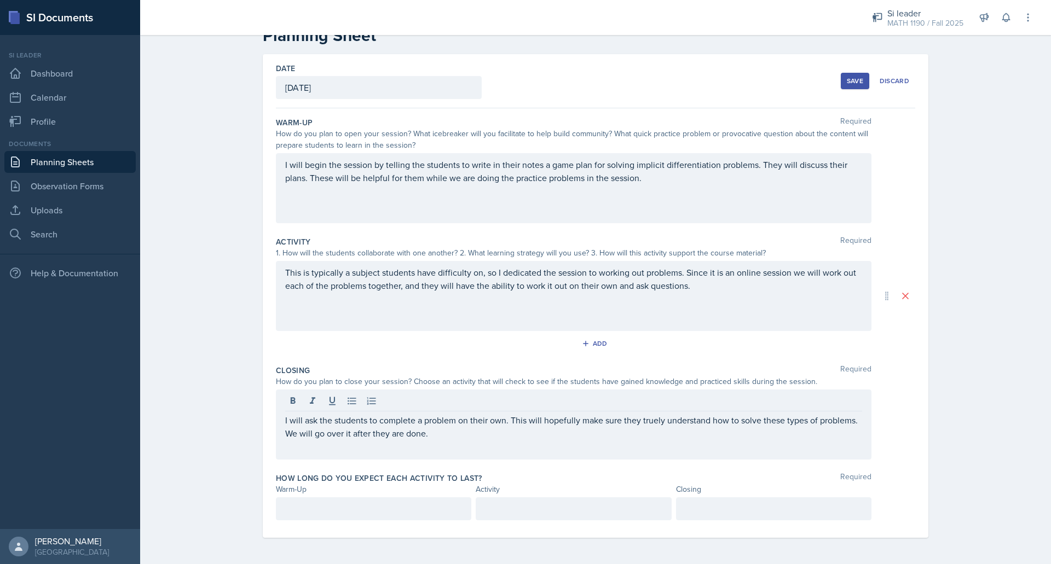
click at [389, 515] on div at bounding box center [373, 508] width 195 height 23
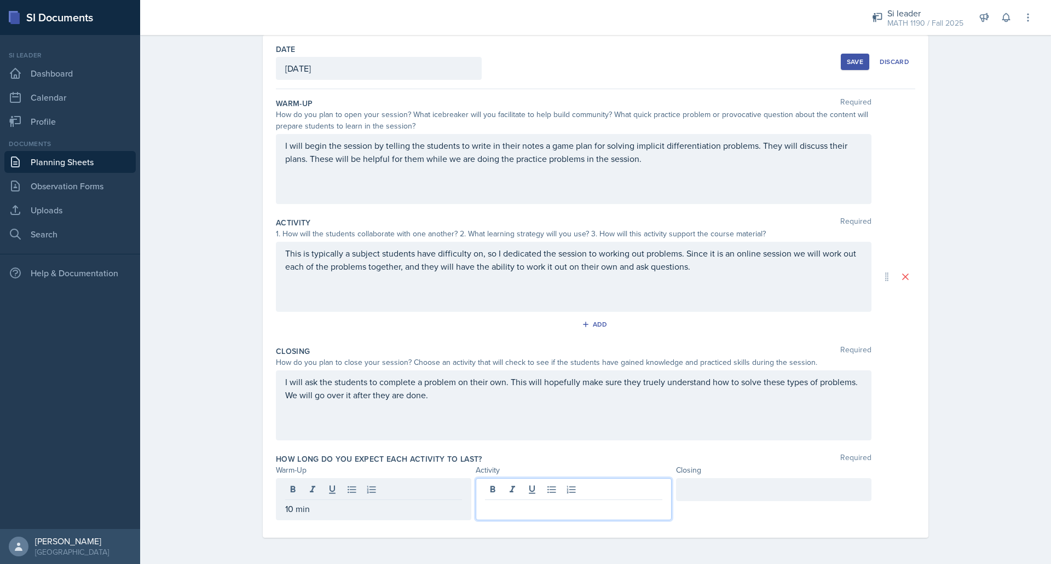
click at [506, 489] on div at bounding box center [573, 499] width 195 height 42
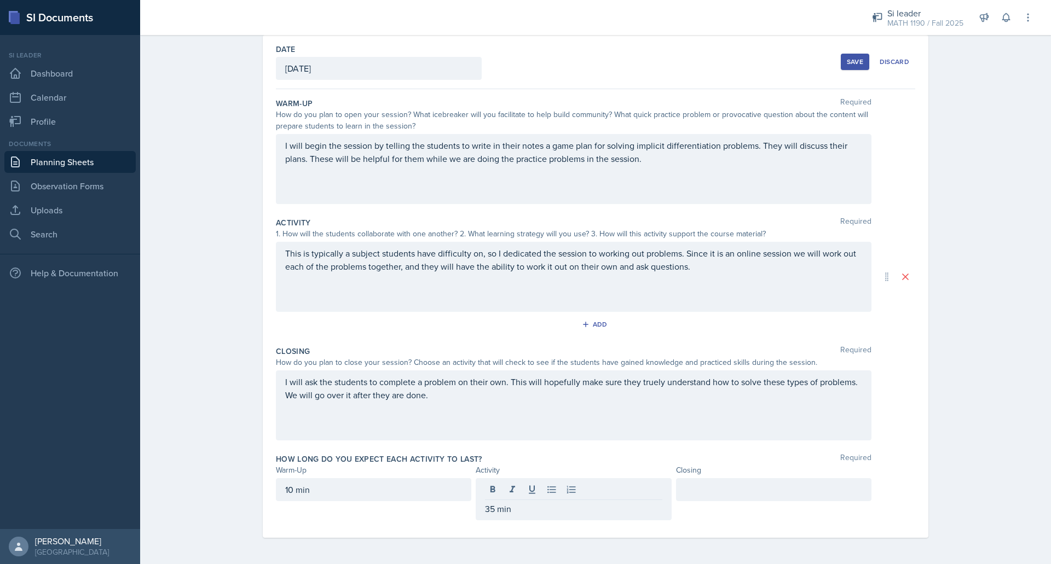
click at [758, 482] on div at bounding box center [773, 489] width 195 height 23
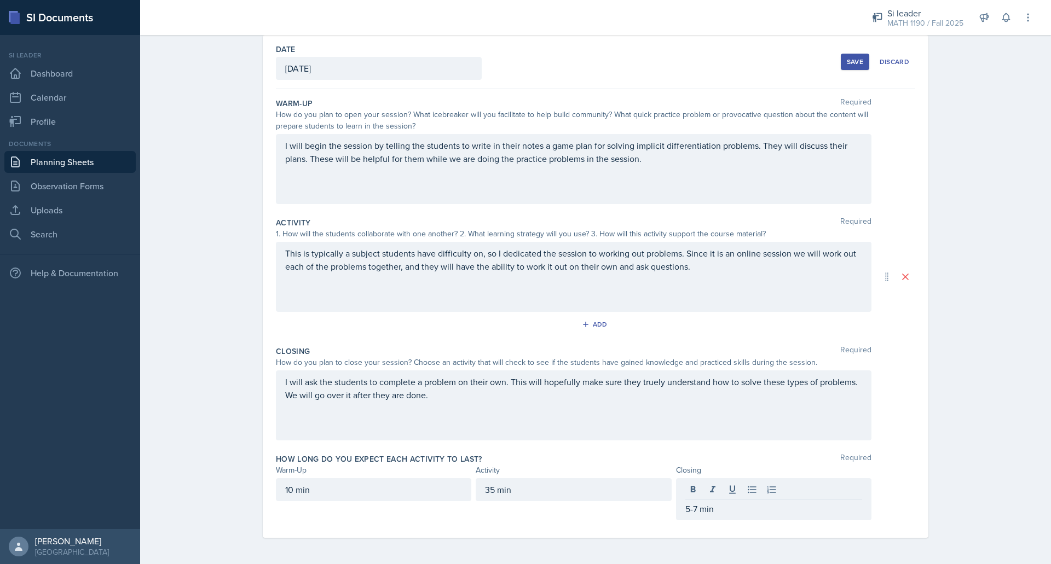
click at [847, 65] on div "Save" at bounding box center [855, 61] width 16 height 9
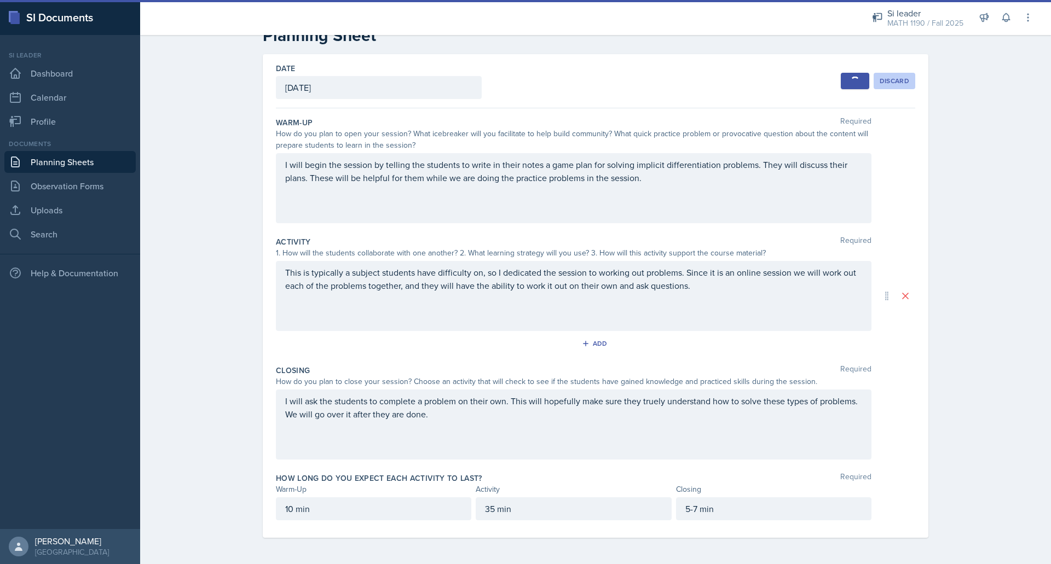
scroll to position [0, 0]
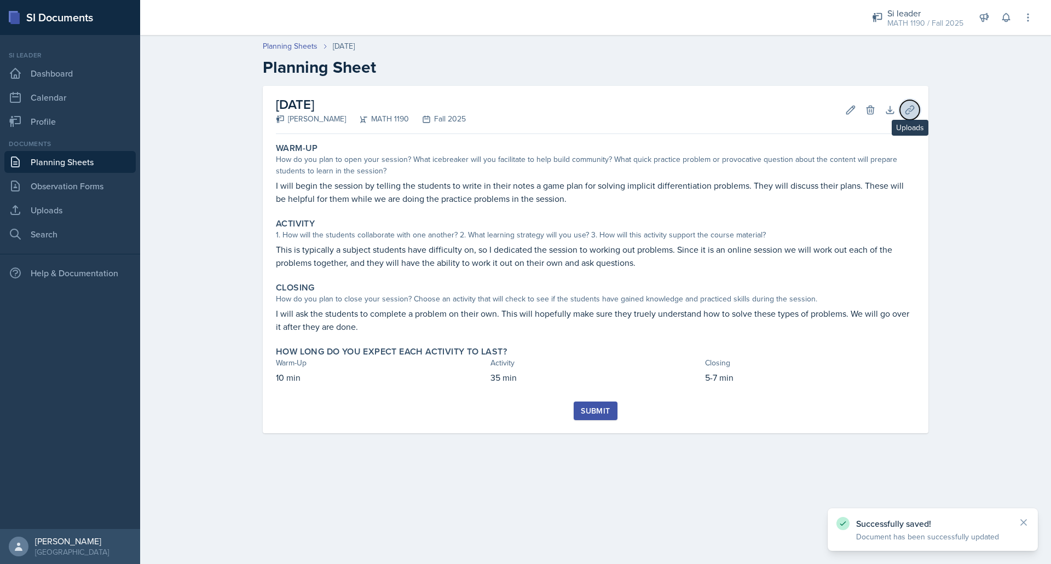
click at [914, 109] on icon at bounding box center [909, 110] width 11 height 11
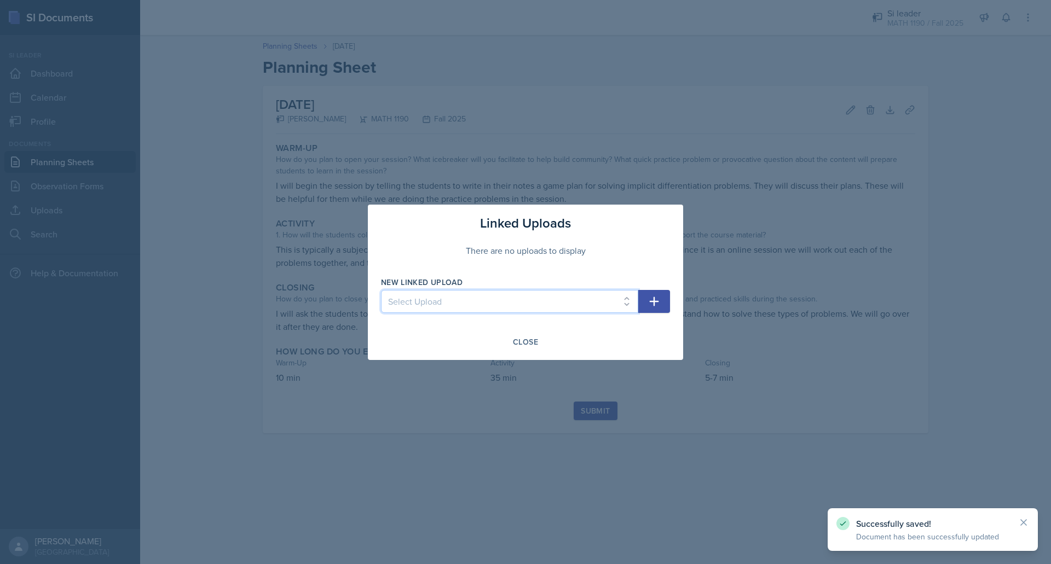
click at [606, 311] on select "Select Upload Mock session prereq powerpoint prereq worksheet limits 1 powerpoi…" at bounding box center [509, 301] width 257 height 23
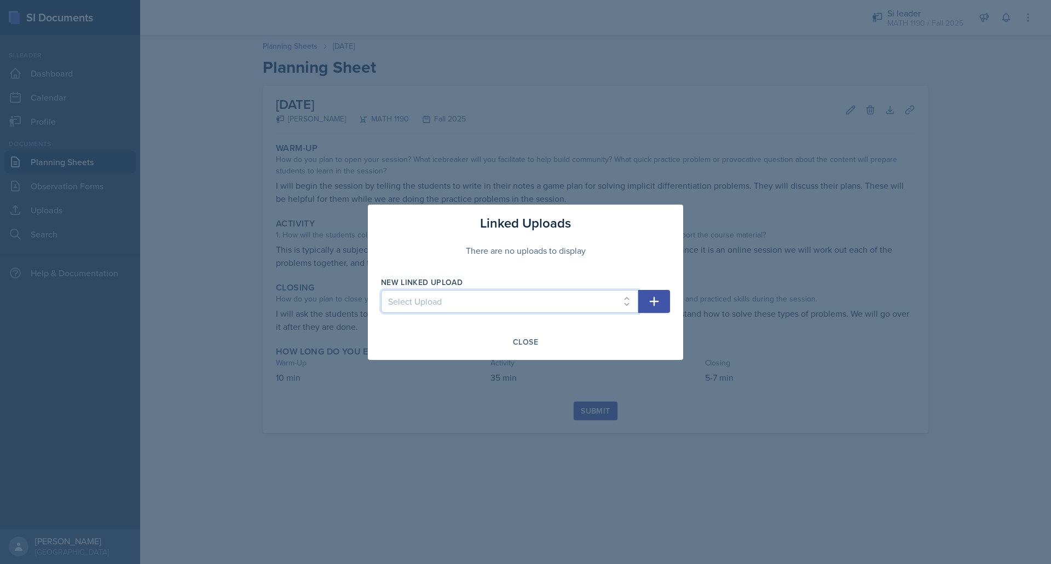
click at [509, 292] on select "Select Upload Mock session prereq powerpoint prereq worksheet limits 1 powerpoi…" at bounding box center [509, 301] width 257 height 23
click at [516, 302] on select "Select Upload Mock session prereq powerpoint prereq worksheet limits 1 powerpoi…" at bounding box center [509, 301] width 257 height 23
select select "baeb85fb-19ef-45fb-8522-3539d941eae6"
click at [381, 290] on select "Select Upload Mock session prereq powerpoint prereq worksheet limits 1 powerpoi…" at bounding box center [509, 301] width 257 height 23
click at [654, 296] on icon "button" at bounding box center [653, 301] width 13 height 13
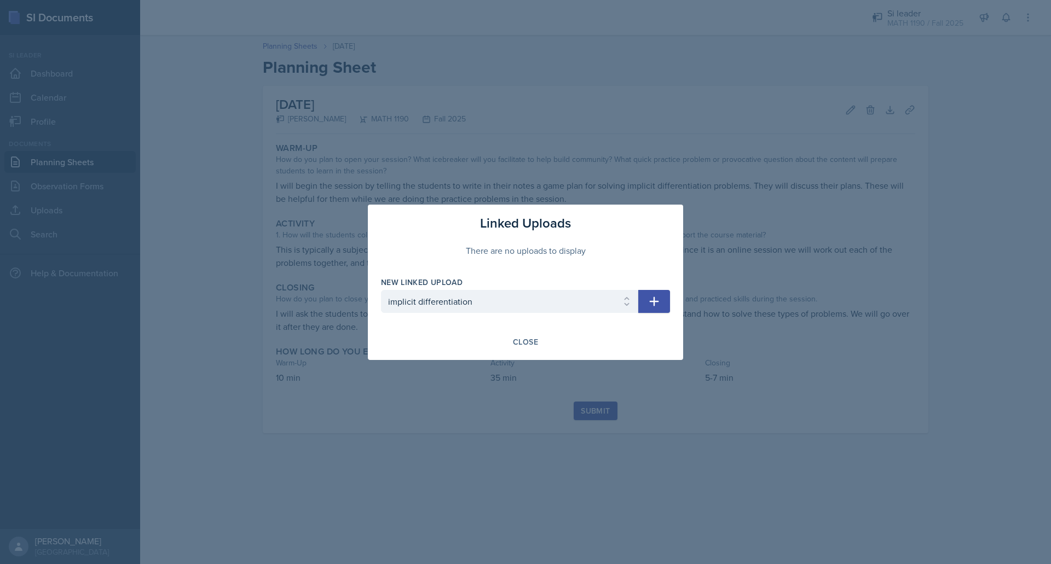
select select
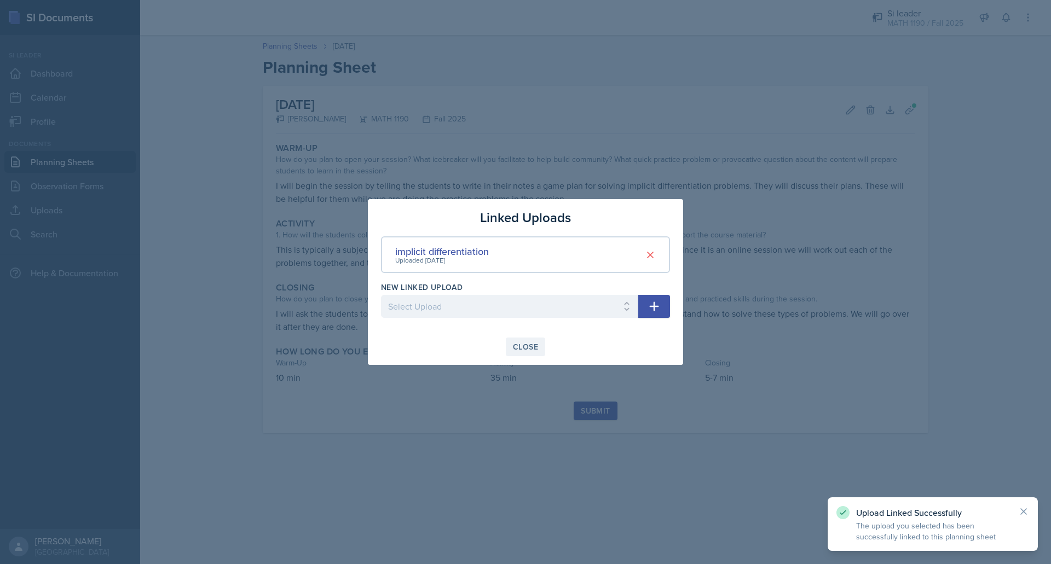
click at [520, 338] on button "Close" at bounding box center [525, 347] width 39 height 19
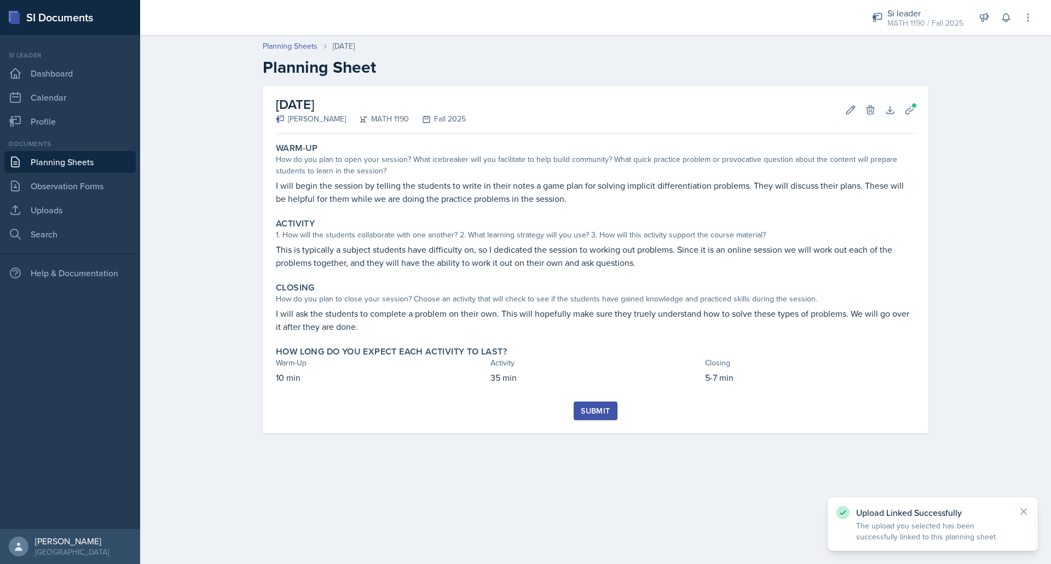
click at [592, 414] on div "Submit" at bounding box center [595, 411] width 29 height 9
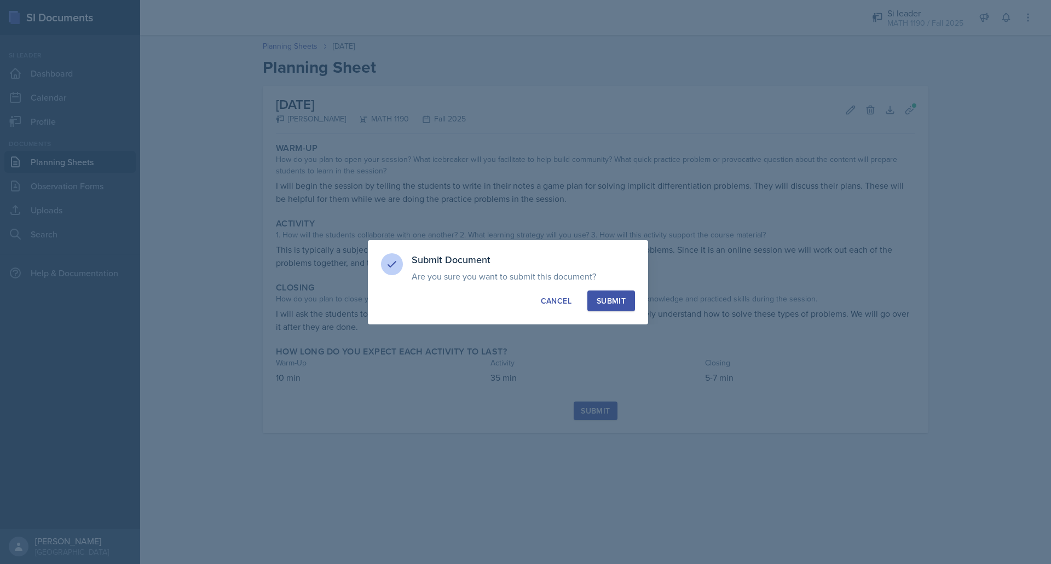
click at [610, 308] on button "Submit" at bounding box center [611, 301] width 48 height 21
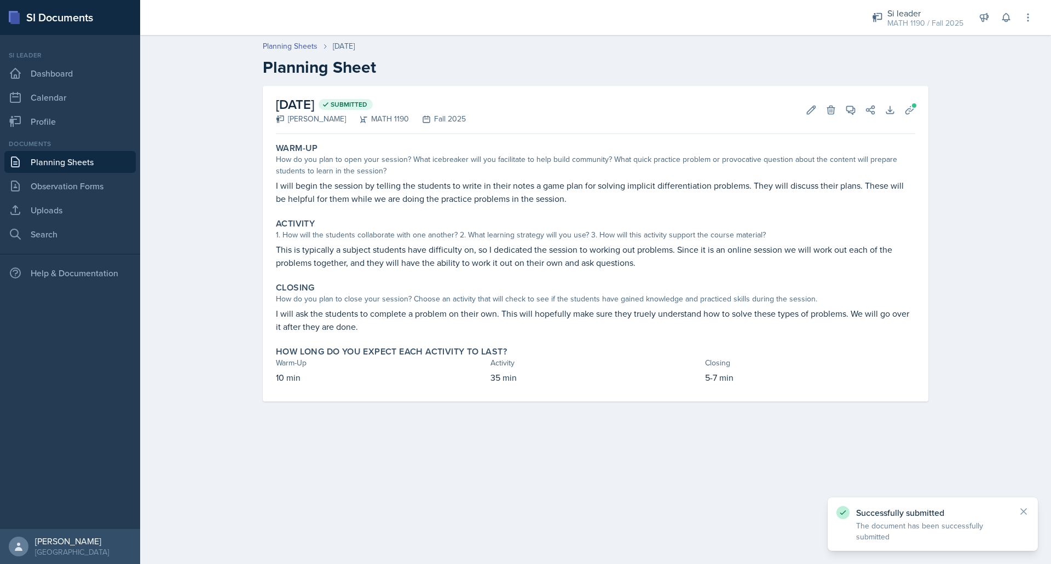
drag, startPoint x: 610, startPoint y: 308, endPoint x: 619, endPoint y: 318, distance: 14.3
click at [619, 318] on div "[DATE] Submitted [PERSON_NAME] MATH 1190 Fall 2025 Edit Delete View Comments Co…" at bounding box center [595, 244] width 665 height 316
